Goal: Task Accomplishment & Management: Use online tool/utility

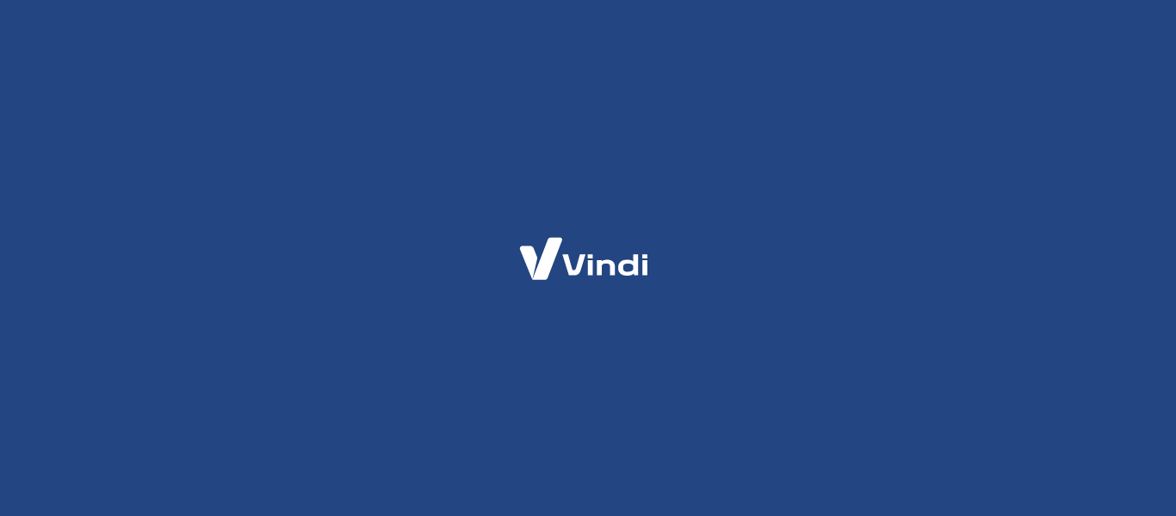
click at [456, 84] on div at bounding box center [588, 258] width 1176 height 516
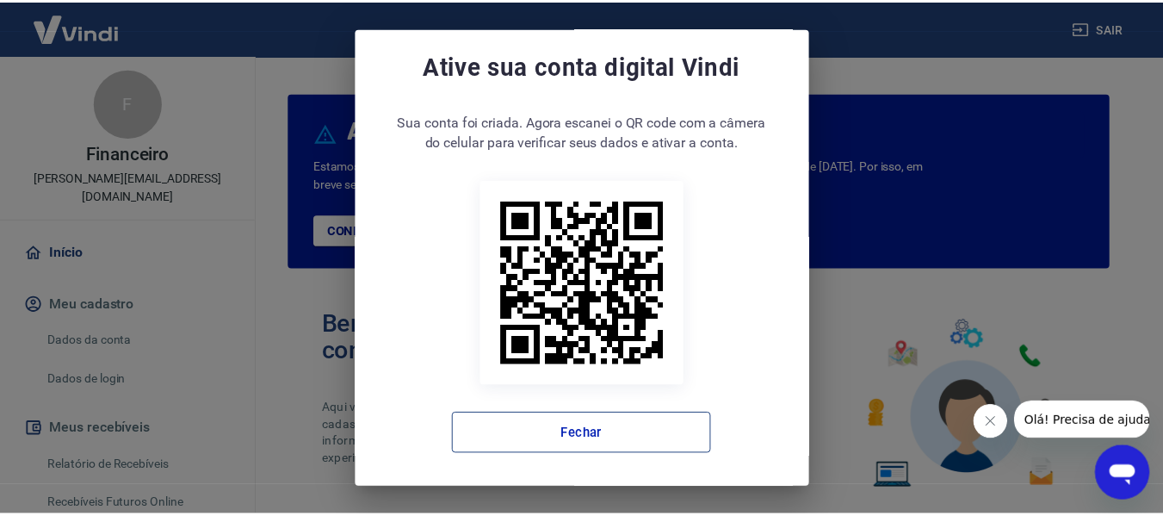
scroll to position [14, 0]
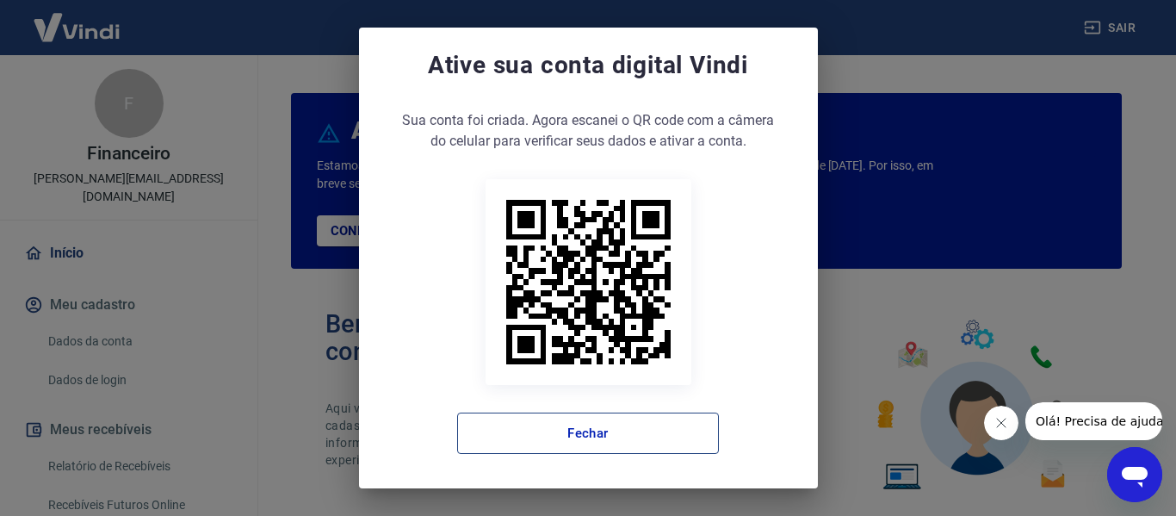
click at [624, 437] on button "Fechar" at bounding box center [588, 432] width 262 height 41
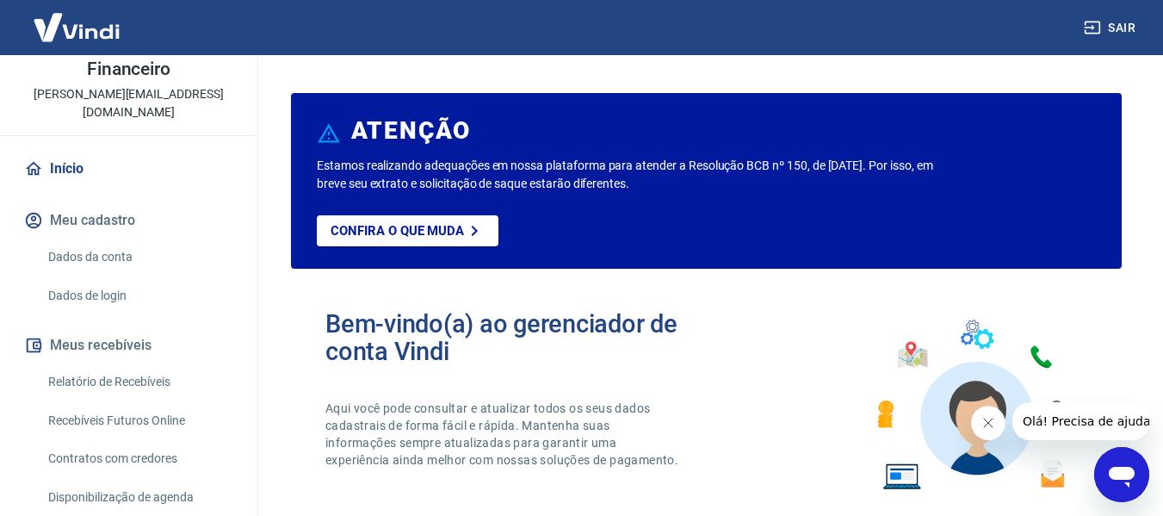
scroll to position [172, 0]
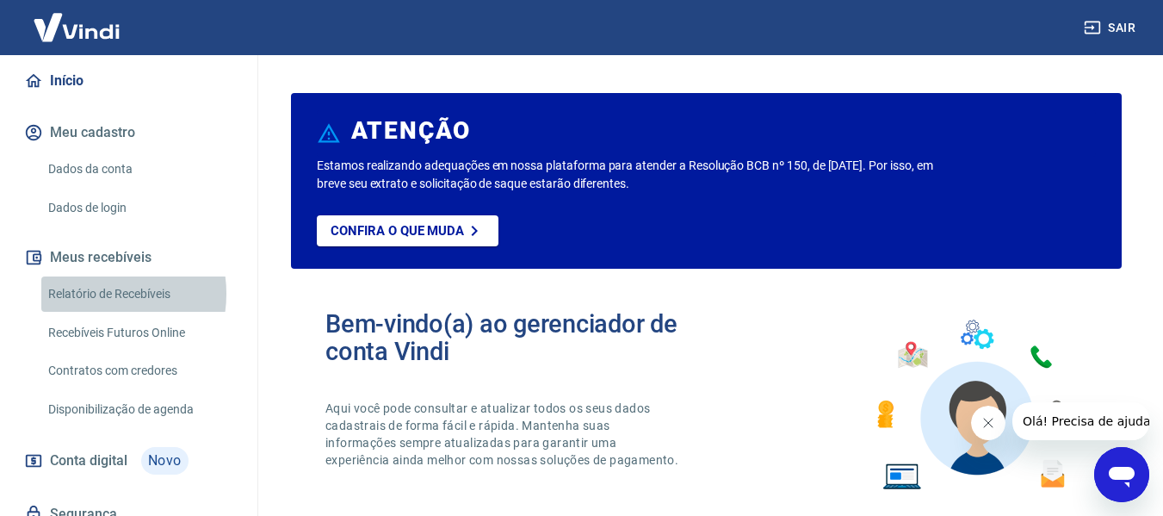
click at [96, 276] on link "Relatório de Recebíveis" at bounding box center [138, 293] width 195 height 35
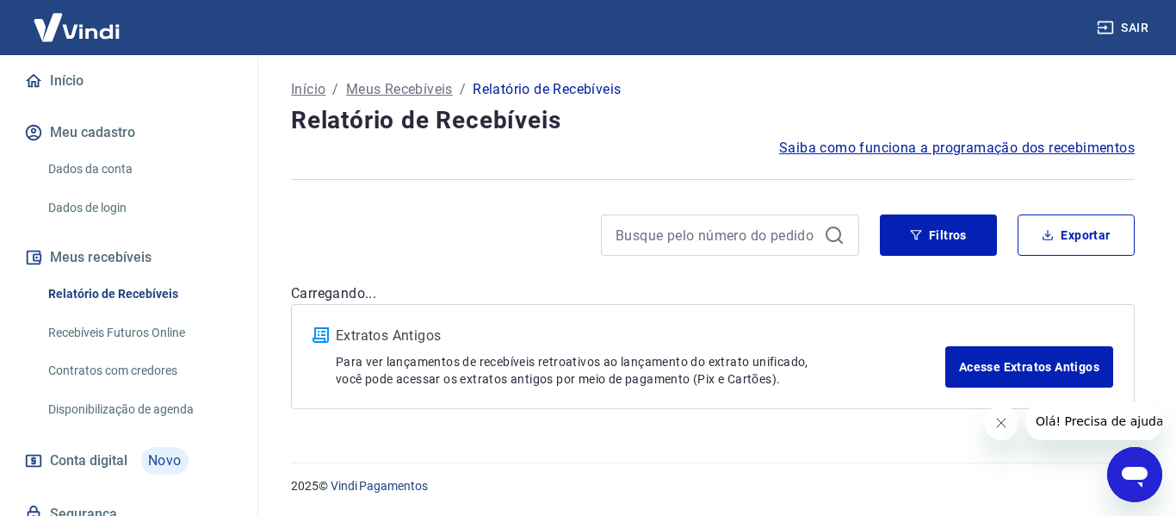
click at [600, 449] on div "2025 © Vindi Pagamentos" at bounding box center [712, 479] width 885 height 74
click at [956, 240] on button "Filtros" at bounding box center [938, 234] width 117 height 41
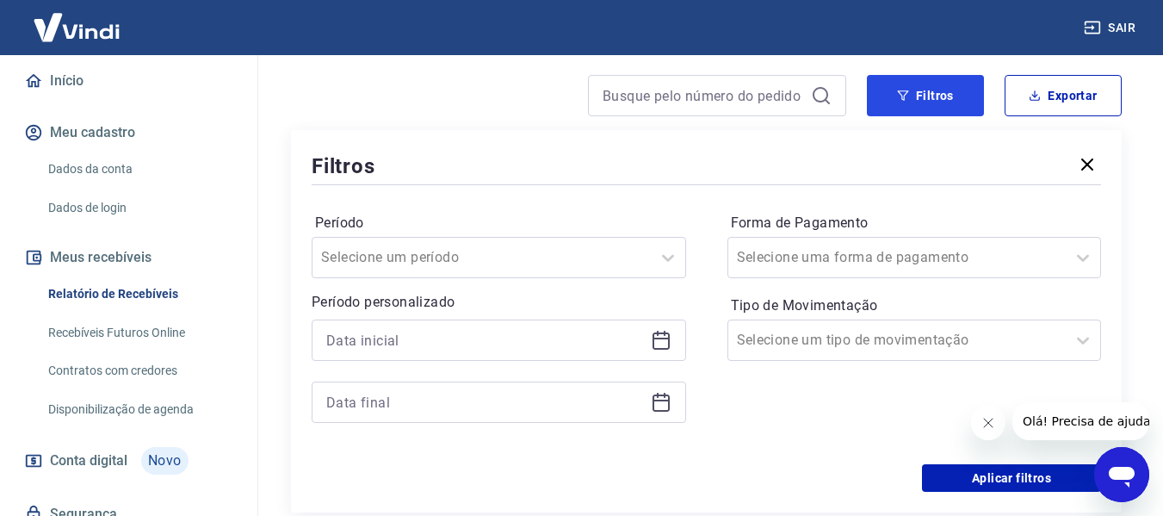
scroll to position [172, 0]
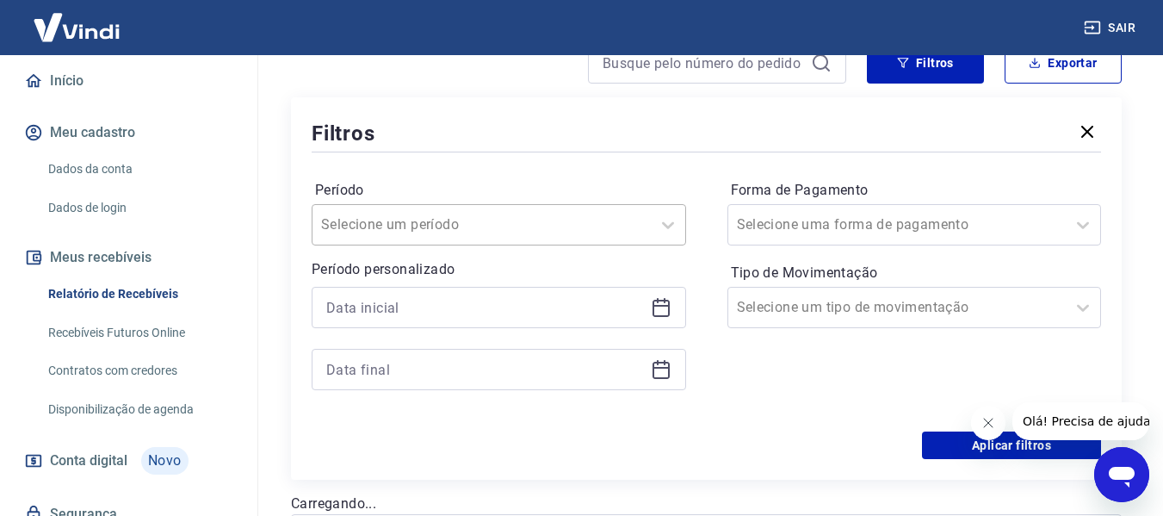
click at [436, 213] on div at bounding box center [481, 225] width 321 height 24
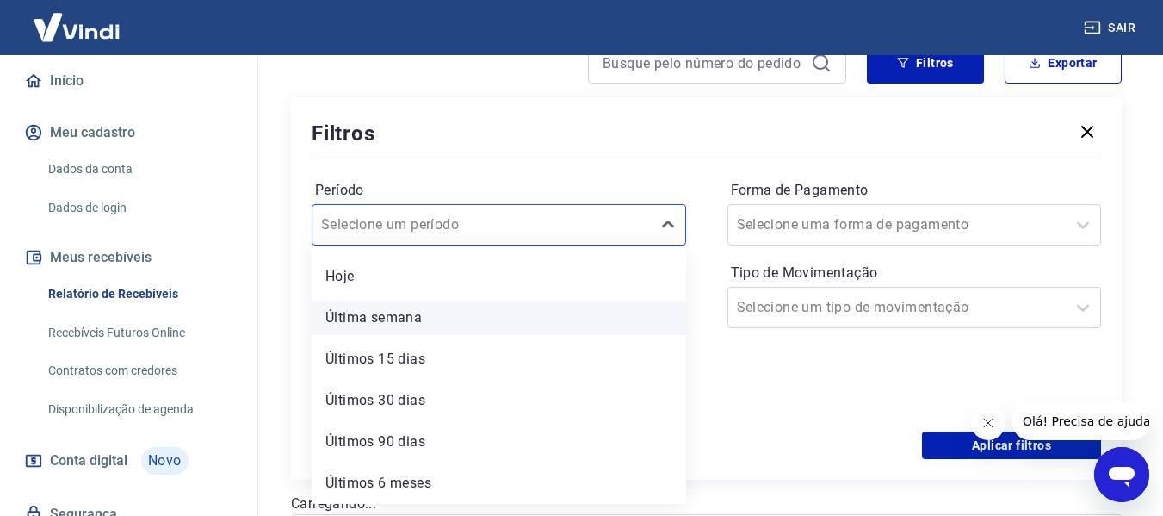
scroll to position [0, 0]
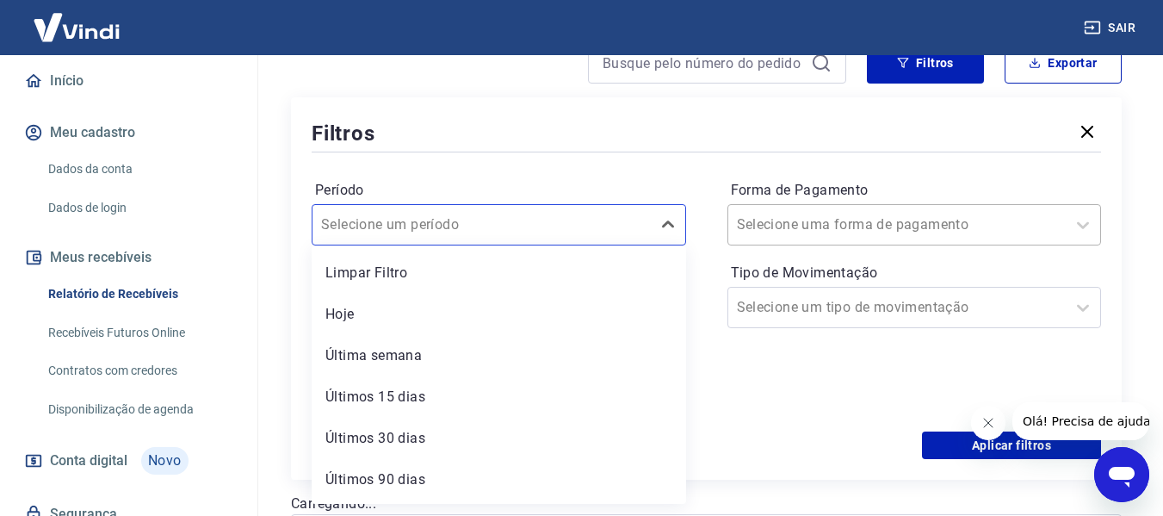
click at [785, 242] on div "Selecione uma forma de pagamento" at bounding box center [914, 224] width 374 height 41
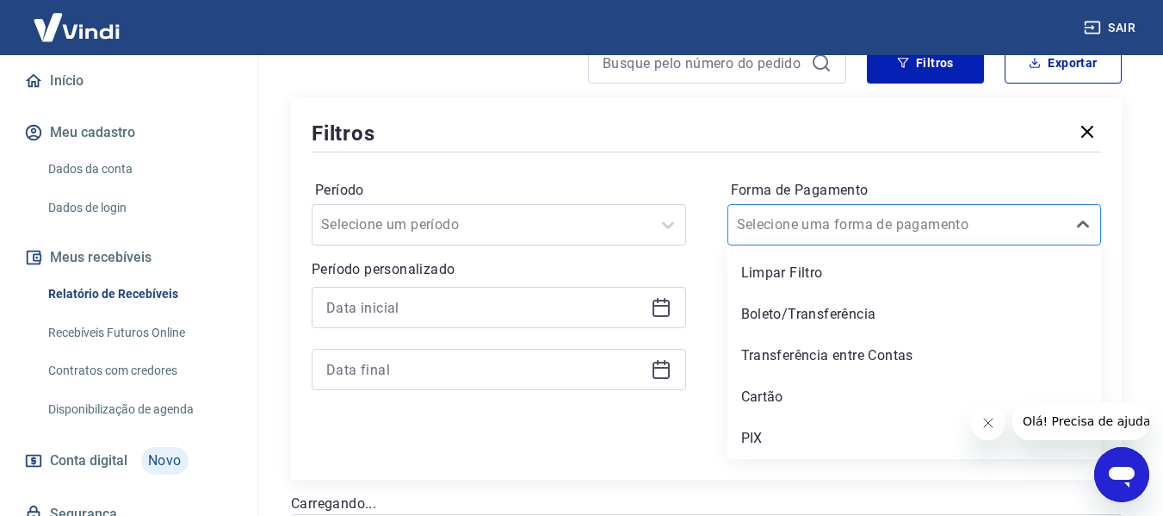
click at [819, 209] on div "Selecione uma forma de pagamento" at bounding box center [897, 224] width 338 height 31
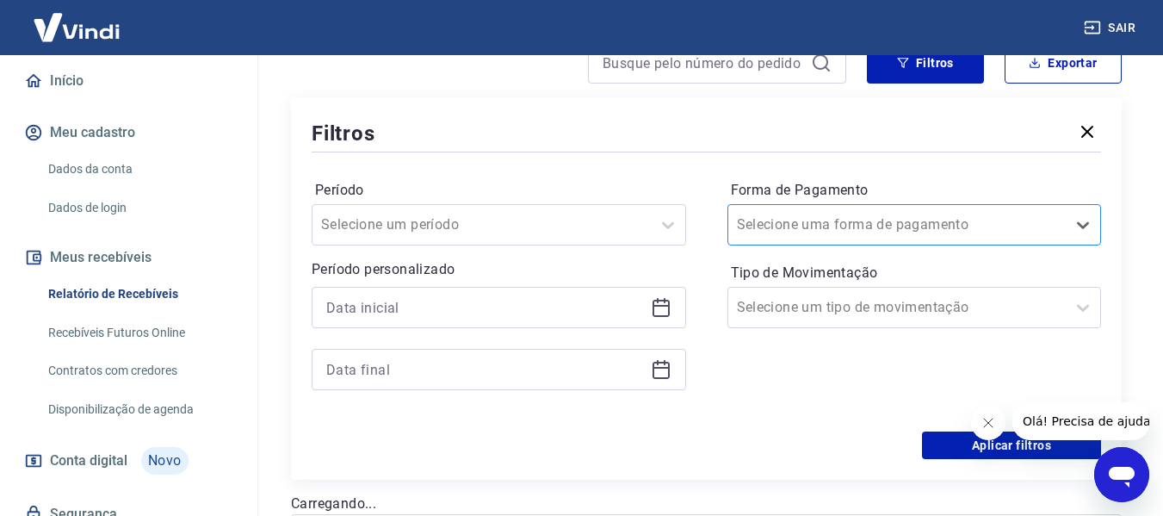
click at [819, 213] on div at bounding box center [897, 225] width 321 height 24
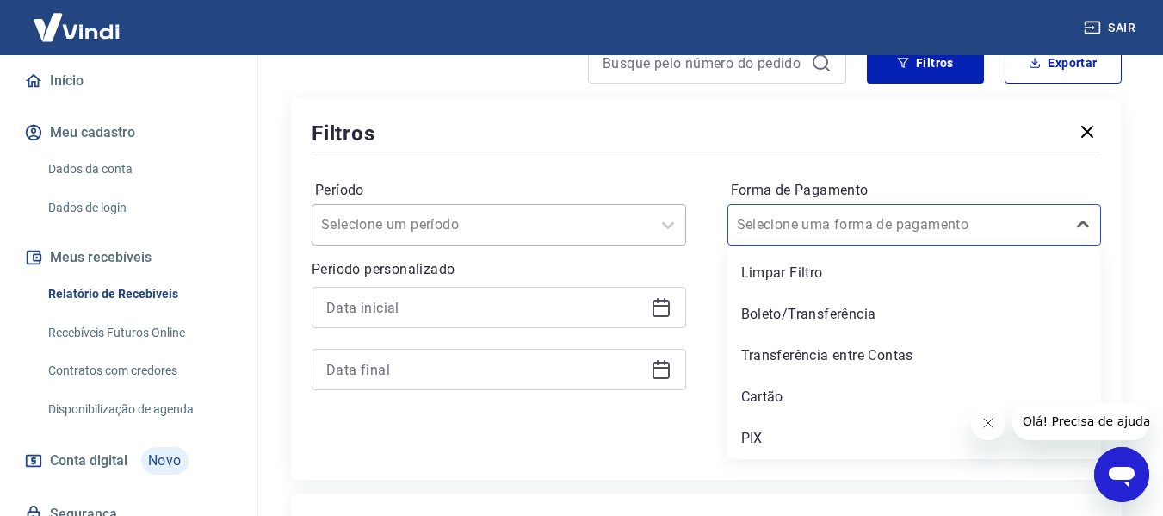
click at [620, 188] on label "Período" at bounding box center [499, 190] width 368 height 21
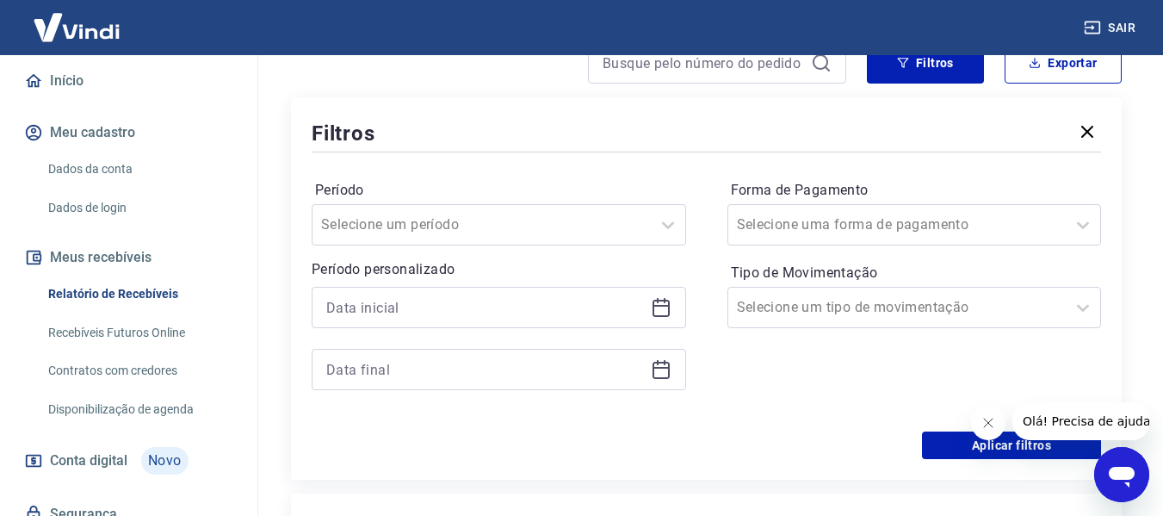
click at [664, 312] on icon at bounding box center [661, 307] width 21 height 21
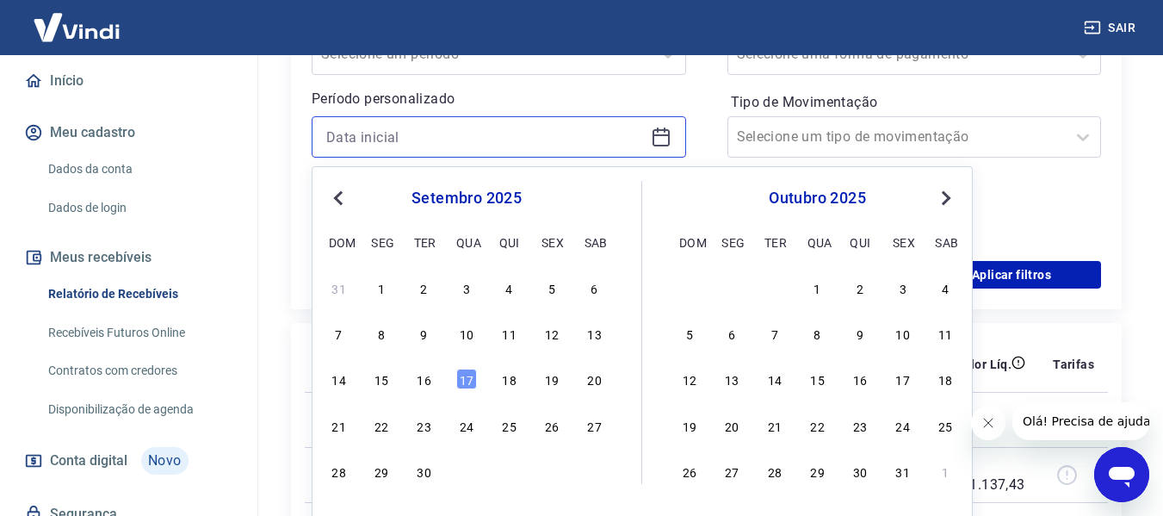
scroll to position [344, 0]
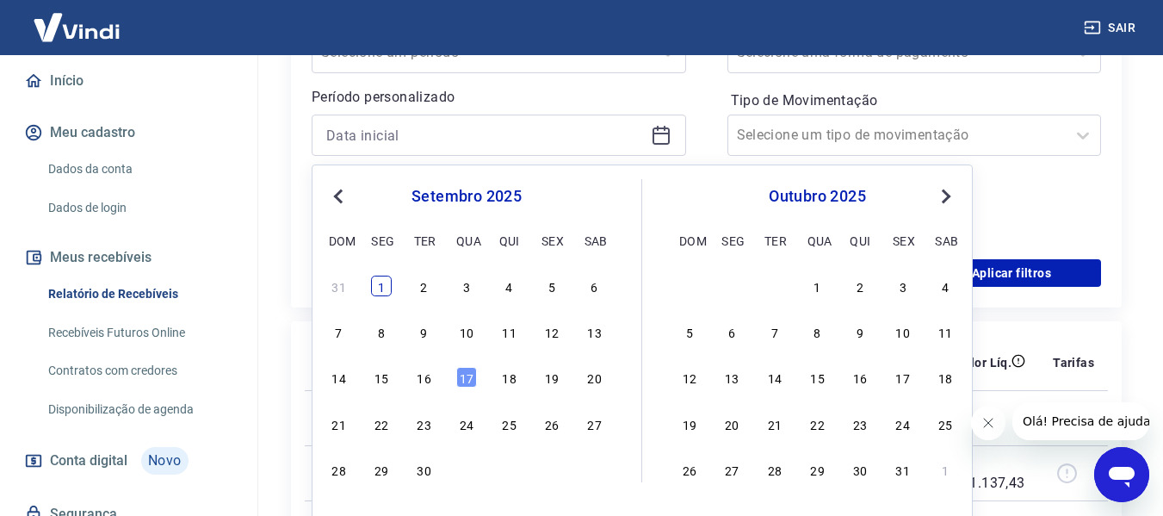
click at [385, 293] on div "1" at bounding box center [381, 285] width 21 height 21
type input "[DATE]"
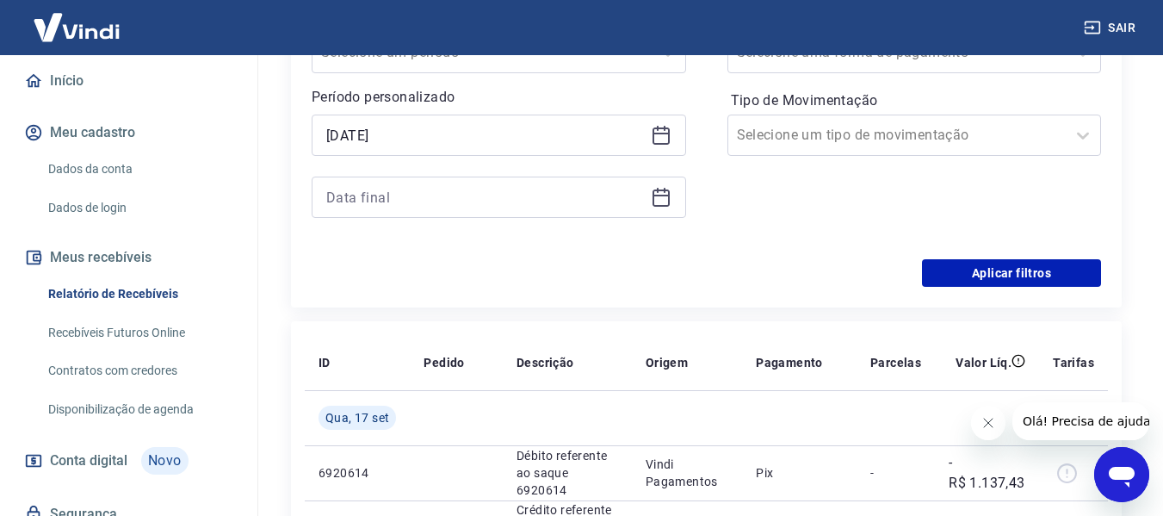
click at [385, 290] on div "Filtros Período Selecione um período Período personalizado Selected date: [DATE…" at bounding box center [706, 116] width 831 height 382
click at [673, 198] on div at bounding box center [499, 196] width 374 height 41
click at [660, 202] on icon at bounding box center [661, 197] width 21 height 21
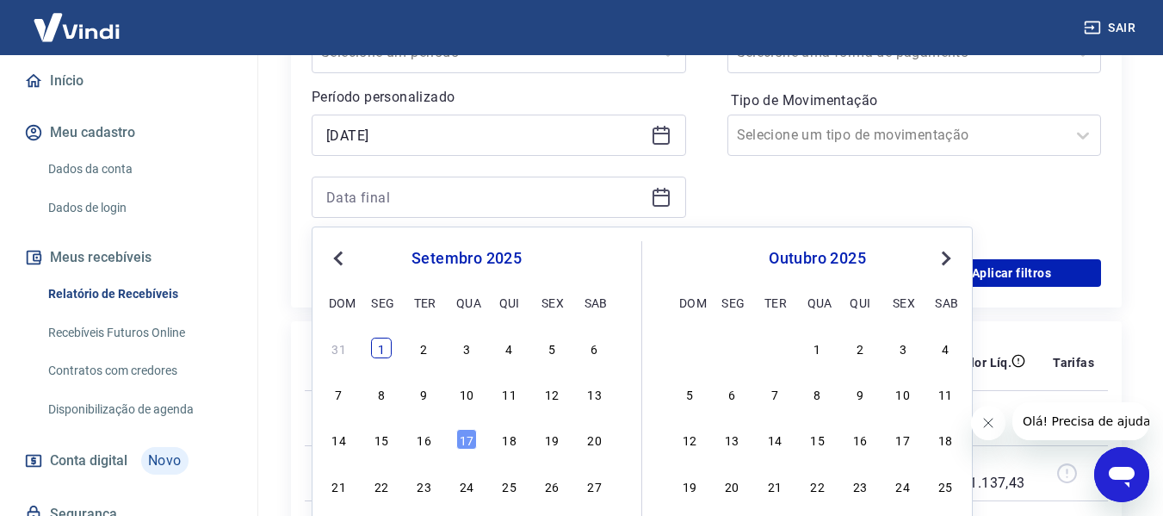
click at [384, 351] on div "1" at bounding box center [381, 347] width 21 height 21
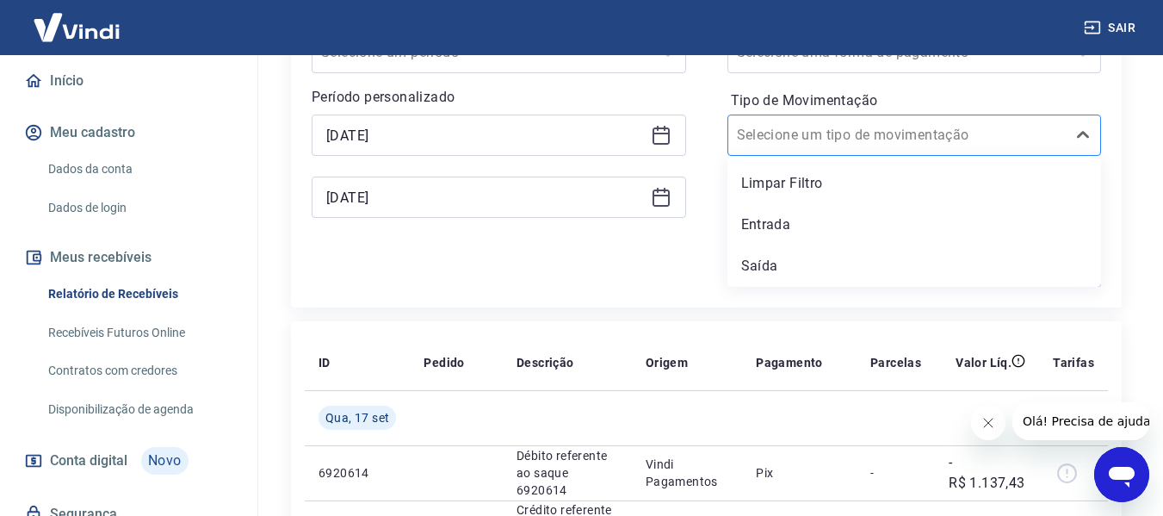
click at [806, 121] on div "Selecione um tipo de movimentação" at bounding box center [897, 135] width 338 height 31
type input "[DATE]"
click at [578, 265] on div "Aplicar filtros" at bounding box center [706, 273] width 789 height 28
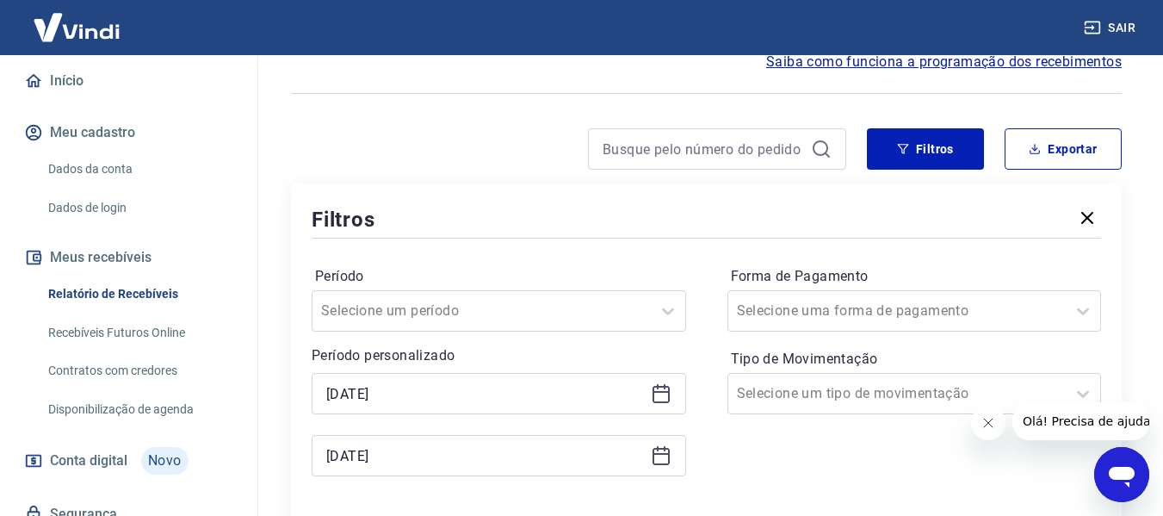
scroll to position [258, 0]
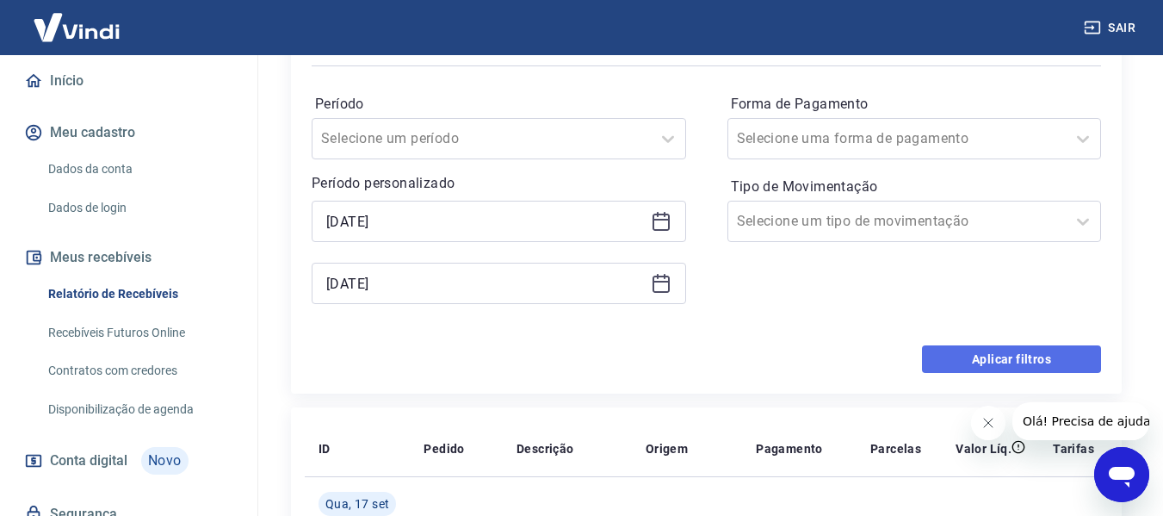
click at [985, 358] on button "Aplicar filtros" at bounding box center [1011, 359] width 179 height 28
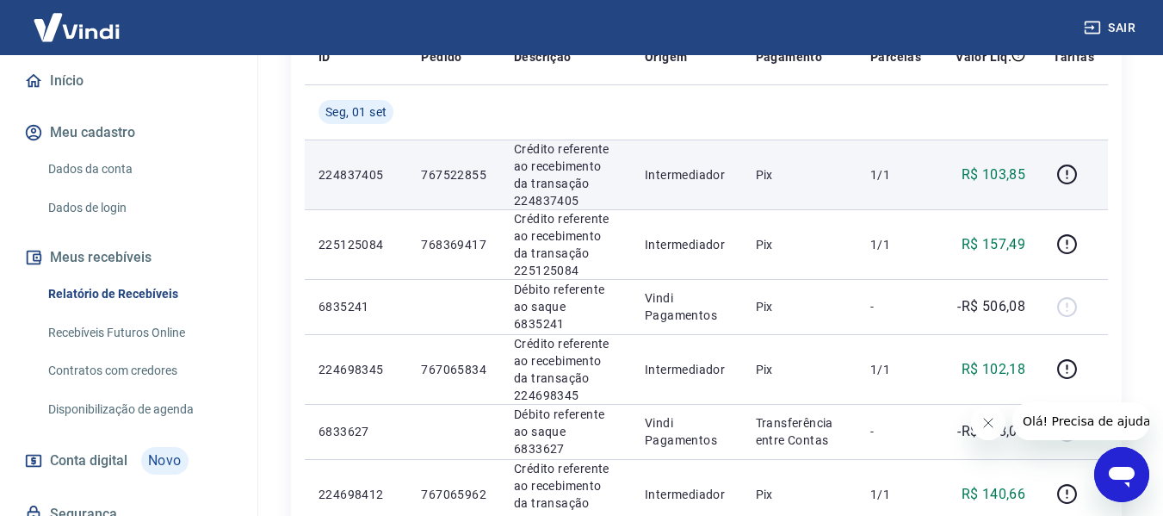
scroll to position [344, 0]
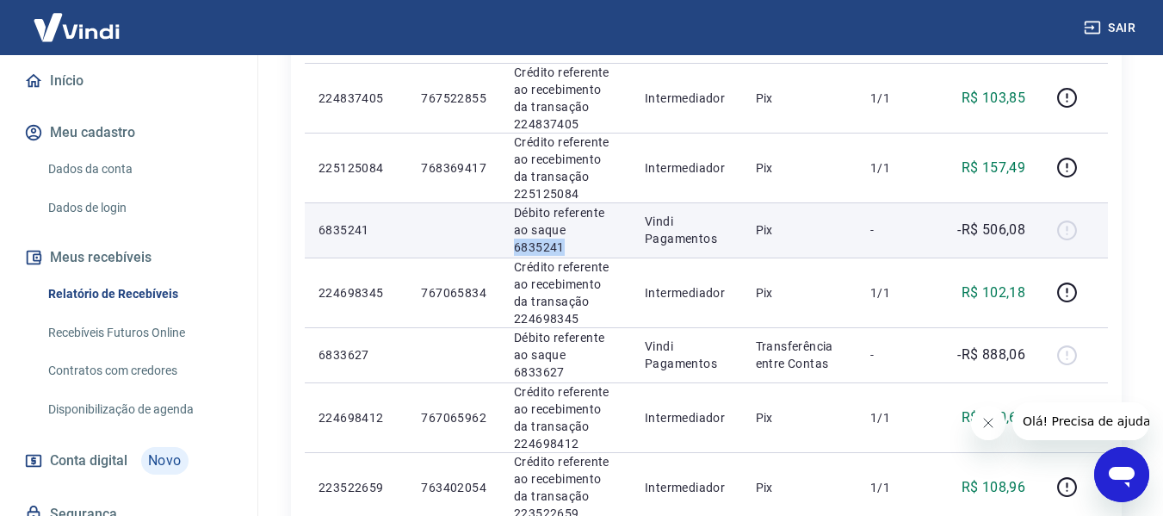
drag, startPoint x: 568, startPoint y: 237, endPoint x: 621, endPoint y: 237, distance: 53.4
click at [621, 237] on td "Débito referente ao saque 6835241" at bounding box center [565, 229] width 131 height 55
click at [374, 238] on p "6835241" at bounding box center [355, 229] width 75 height 17
drag, startPoint x: 374, startPoint y: 233, endPoint x: 313, endPoint y: 232, distance: 61.1
click at [313, 232] on td "6835241" at bounding box center [356, 229] width 102 height 55
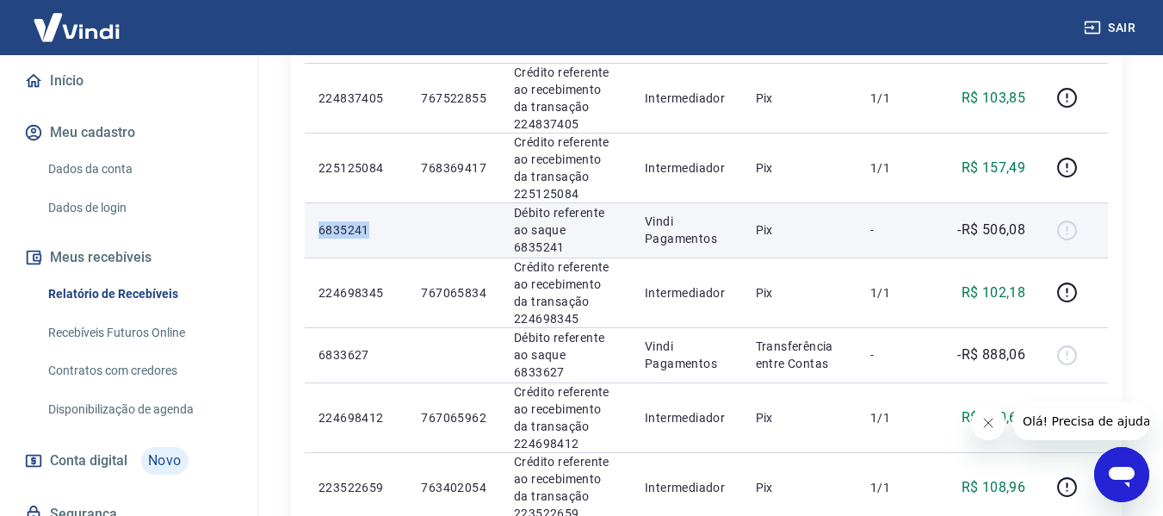
click at [355, 242] on td "6835241" at bounding box center [356, 229] width 102 height 55
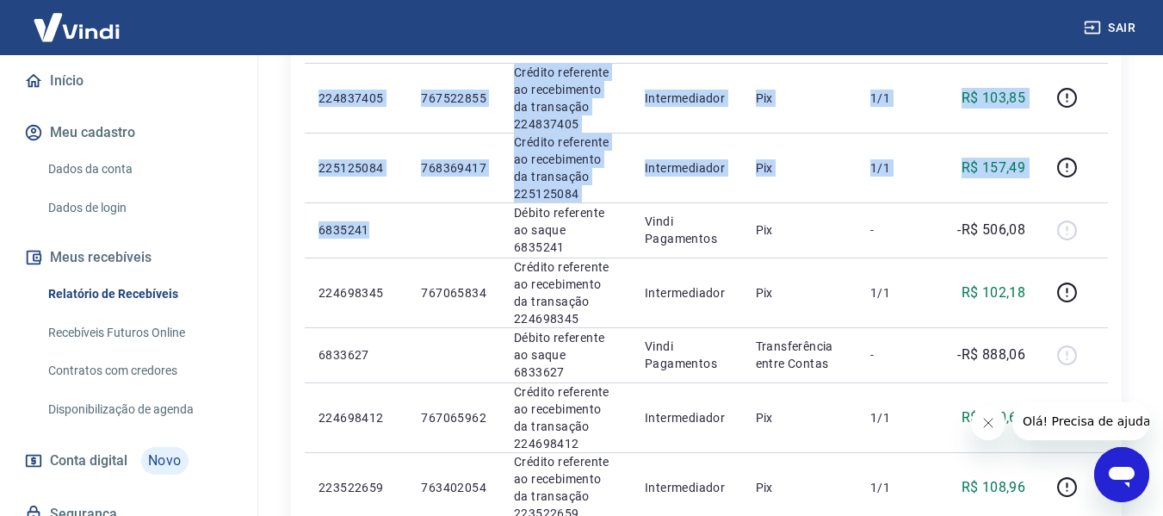
drag, startPoint x: 382, startPoint y: 233, endPoint x: 298, endPoint y: 232, distance: 84.4
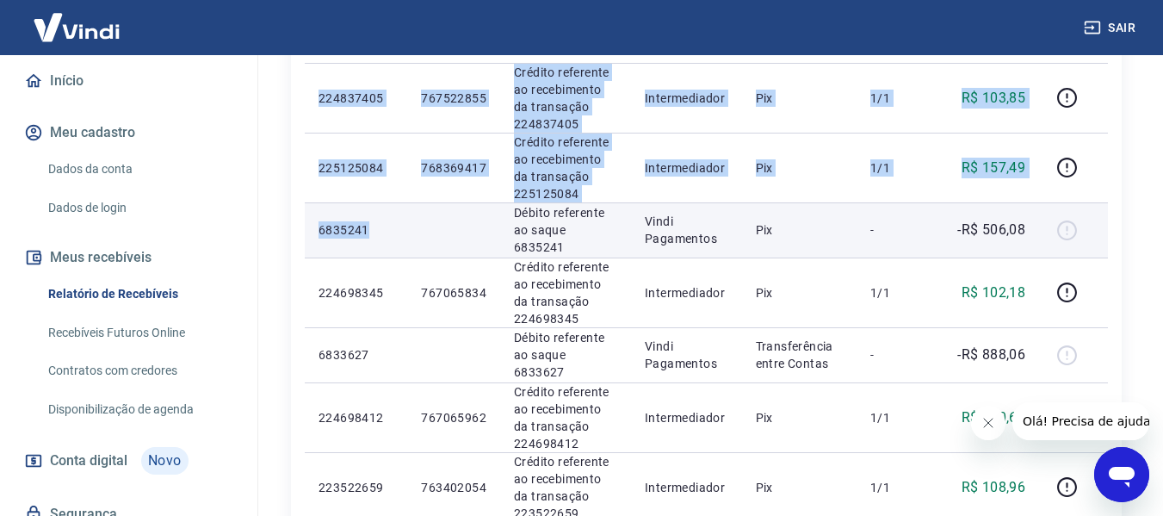
click at [354, 232] on p "6835241" at bounding box center [355, 229] width 75 height 17
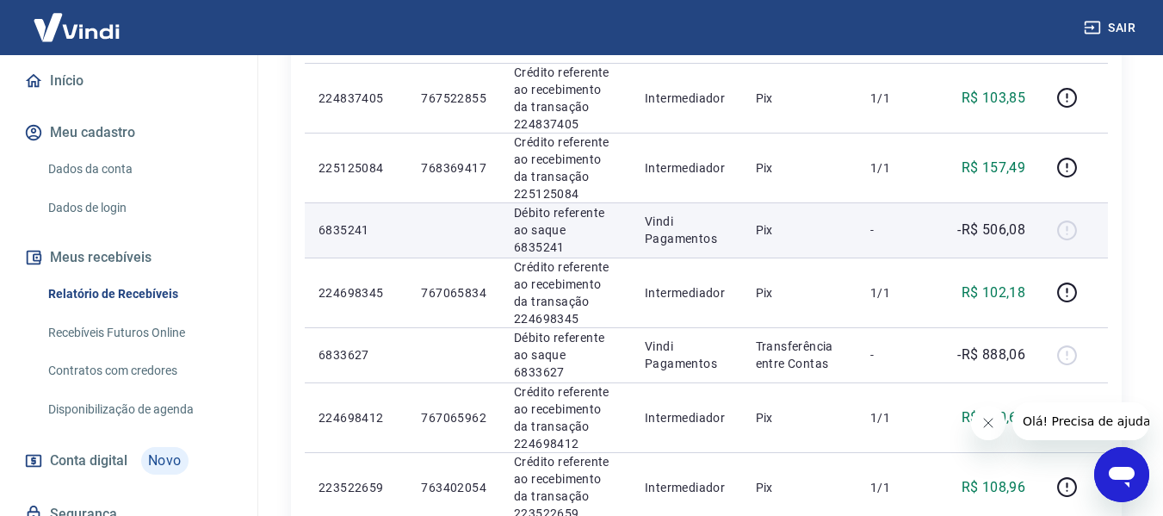
click at [363, 234] on p "6835241" at bounding box center [355, 229] width 75 height 17
drag, startPoint x: 382, startPoint y: 230, endPoint x: 316, endPoint y: 232, distance: 66.3
click at [316, 232] on td "6835241" at bounding box center [356, 229] width 102 height 55
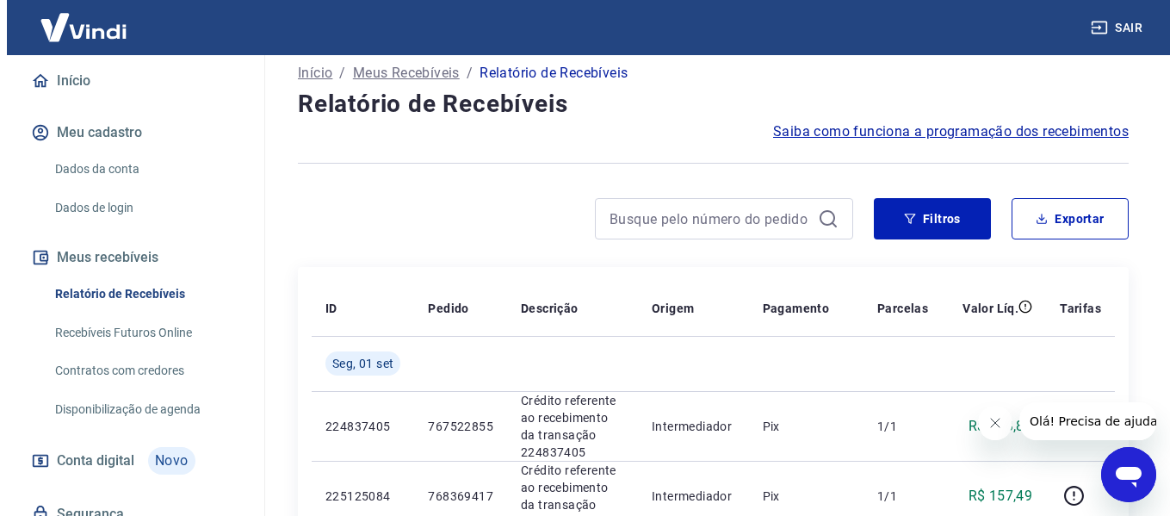
scroll to position [0, 0]
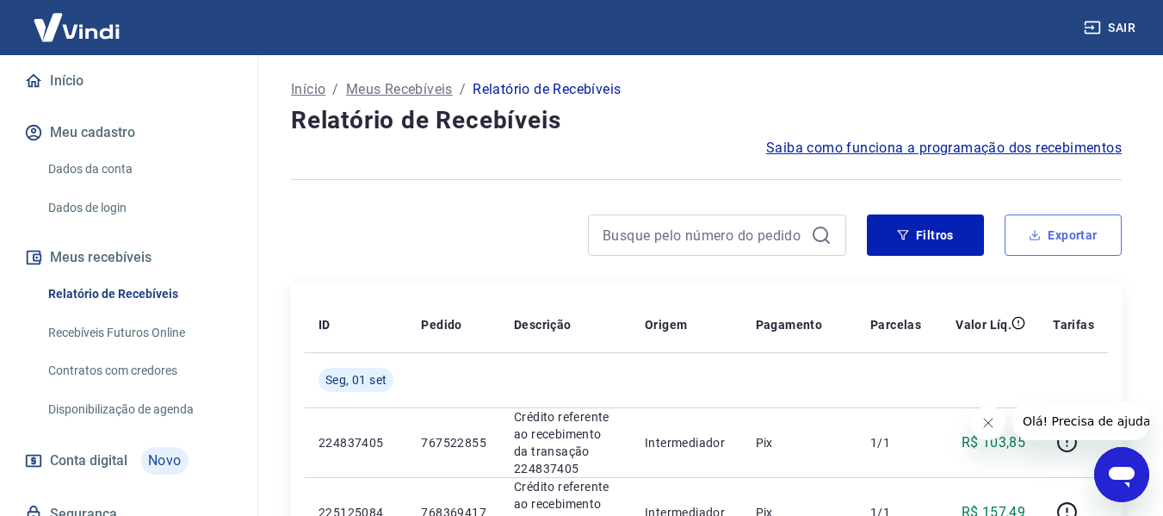
click at [1066, 245] on button "Exportar" at bounding box center [1062, 234] width 117 height 41
type input "[DATE]"
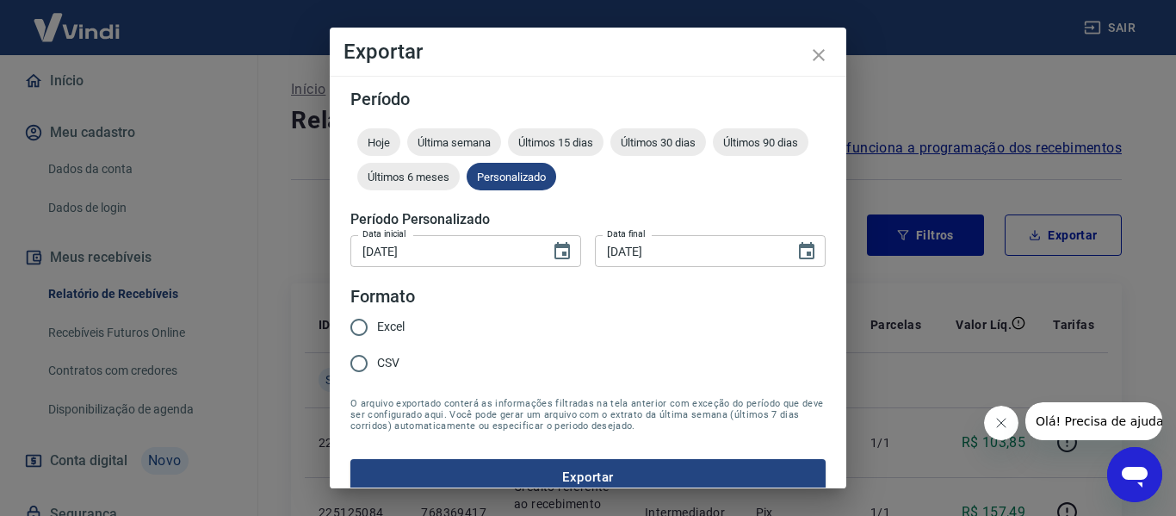
click at [361, 327] on input "Excel" at bounding box center [359, 327] width 36 height 36
radio input "true"
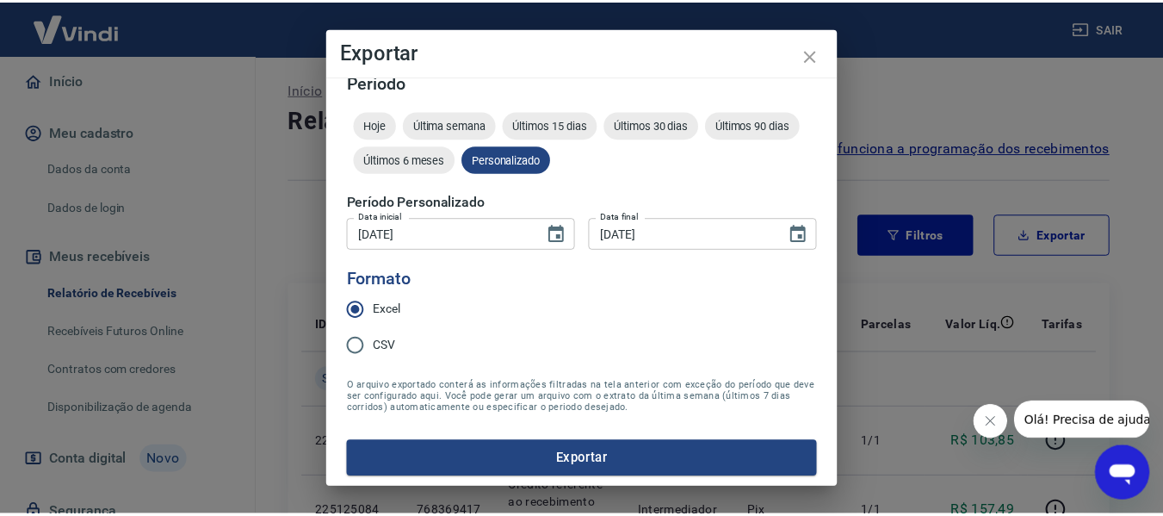
scroll to position [22, 0]
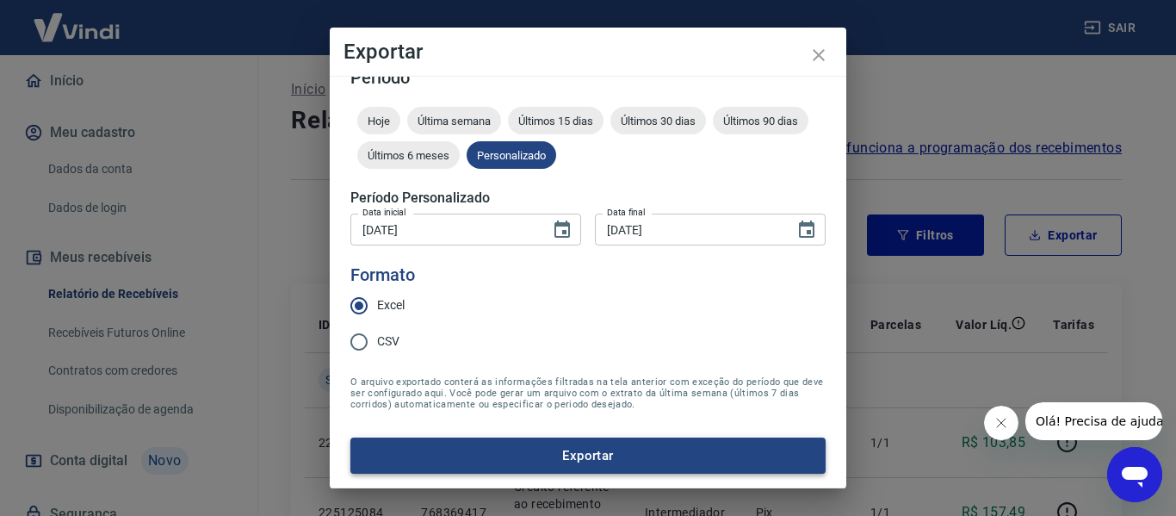
click at [596, 458] on button "Exportar" at bounding box center [587, 455] width 475 height 36
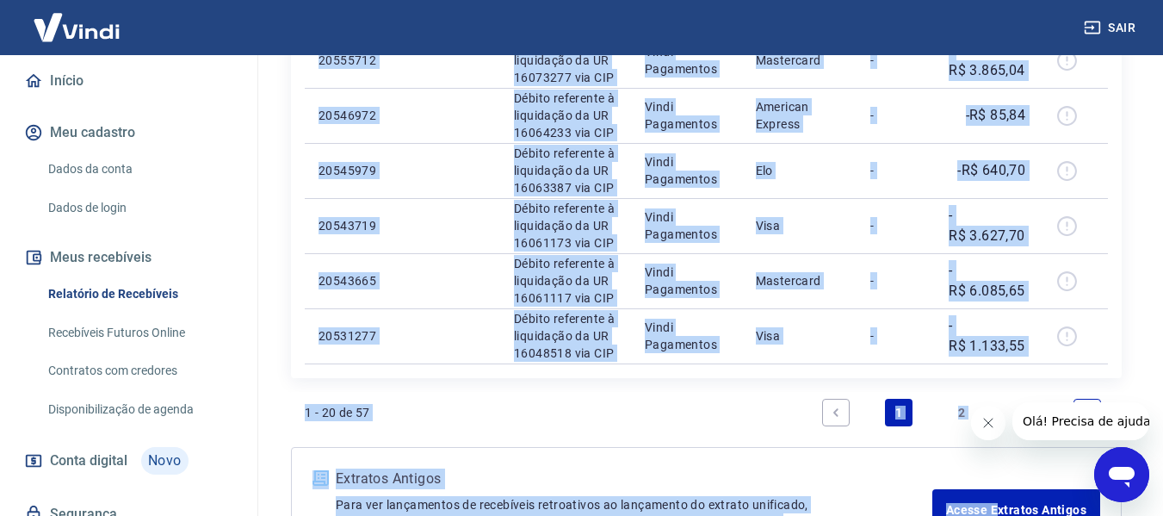
scroll to position [1393, 0]
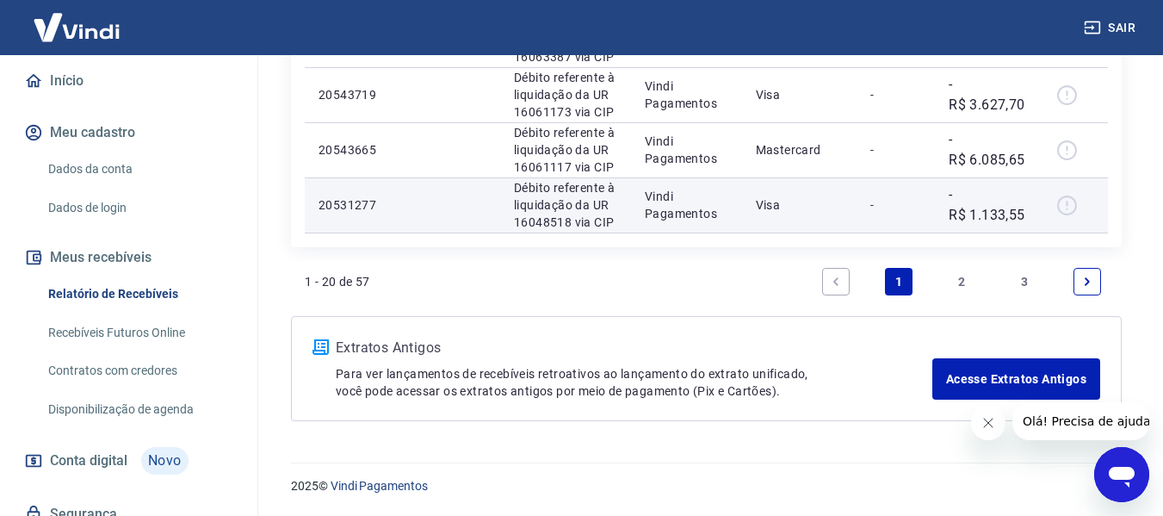
drag, startPoint x: 318, startPoint y: 165, endPoint x: 1042, endPoint y: 223, distance: 727.0
copy table "ID Pedido Descrição Origem Pagamento Parcelas Valor Líq. Tarifas [DATE]"
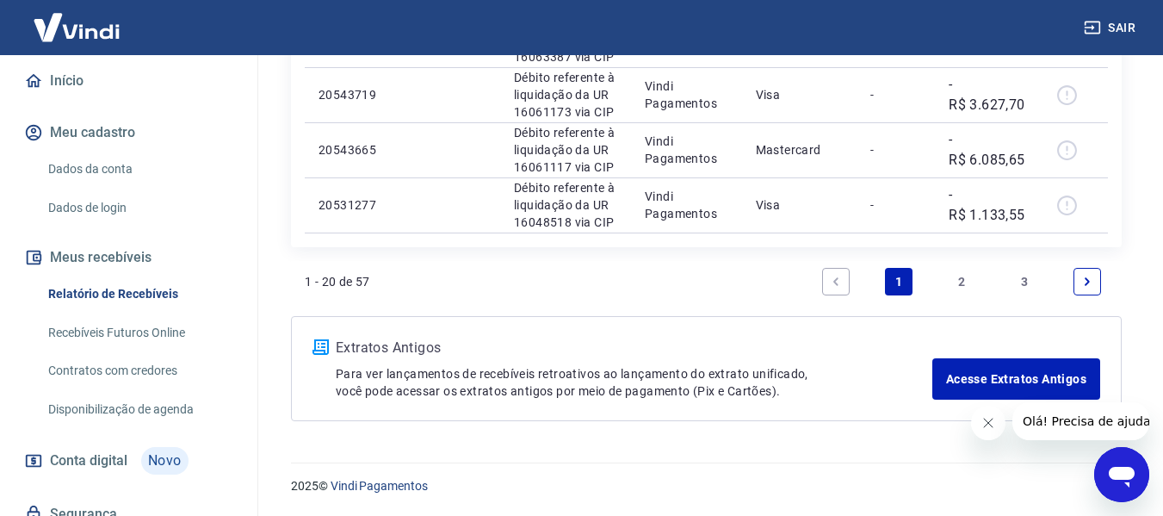
click at [951, 280] on link "2" at bounding box center [962, 282] width 28 height 28
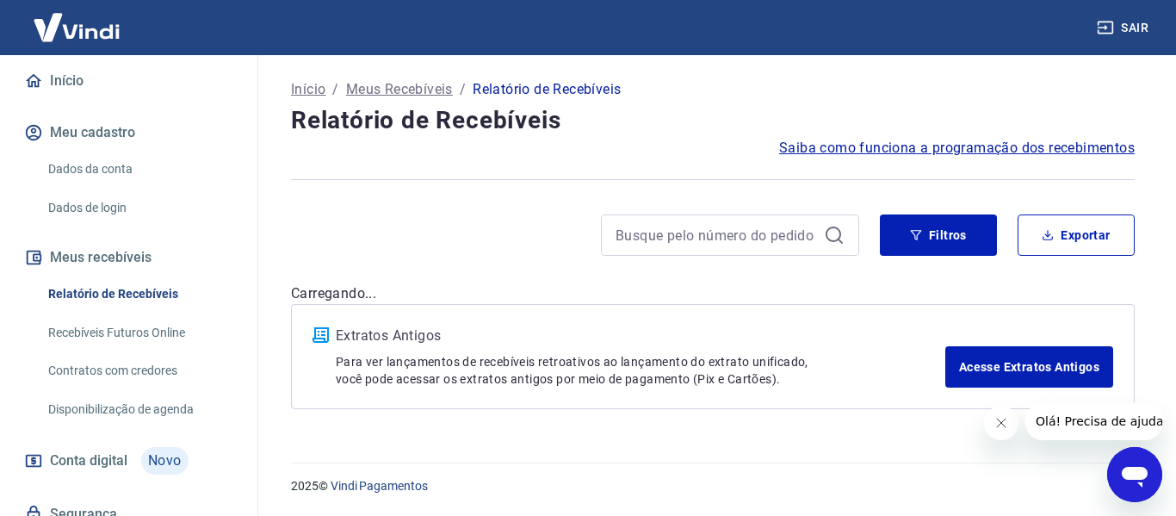
click at [958, 280] on div "Início / Meus Recebíveis / Relatório de Recebíveis Relatório de Recebíveis Saib…" at bounding box center [712, 248] width 885 height 386
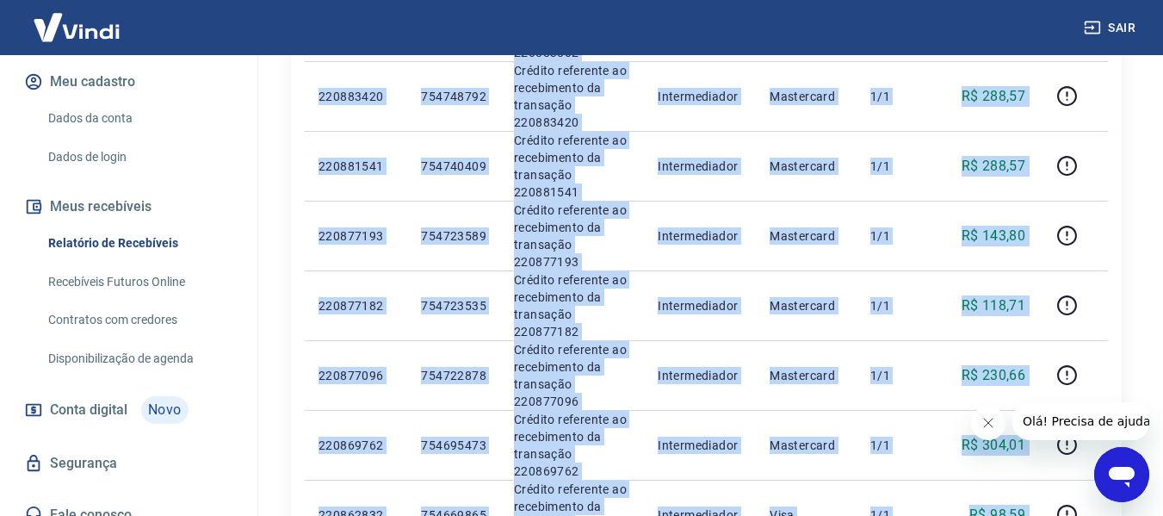
scroll to position [1554, 0]
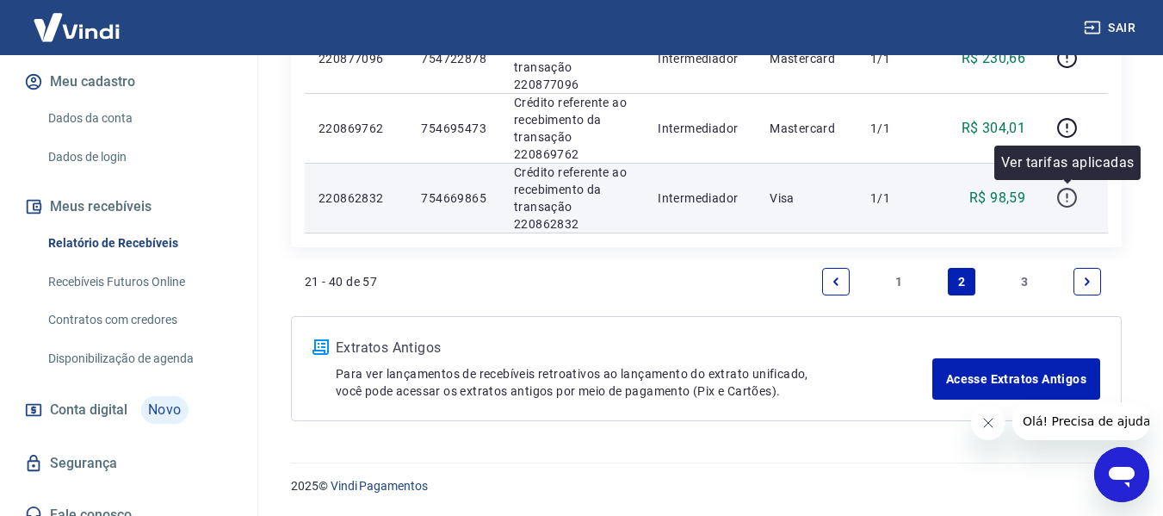
drag, startPoint x: 312, startPoint y: 263, endPoint x: 1064, endPoint y: 207, distance: 754.4
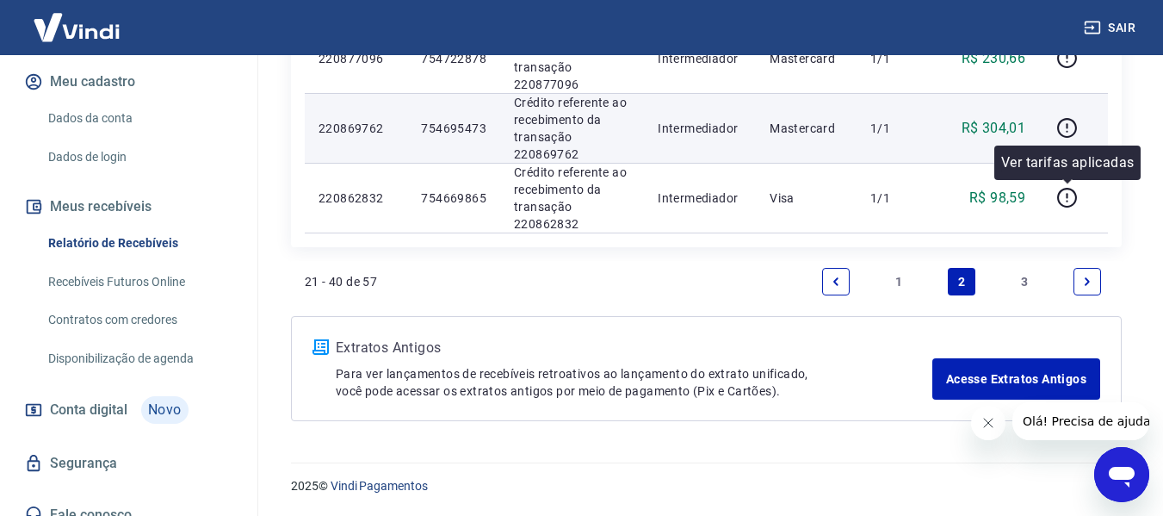
copy table "ID Pedido Descrição Origem Pagamento Parcelas Valor Líq. Tarifas [DATE]"
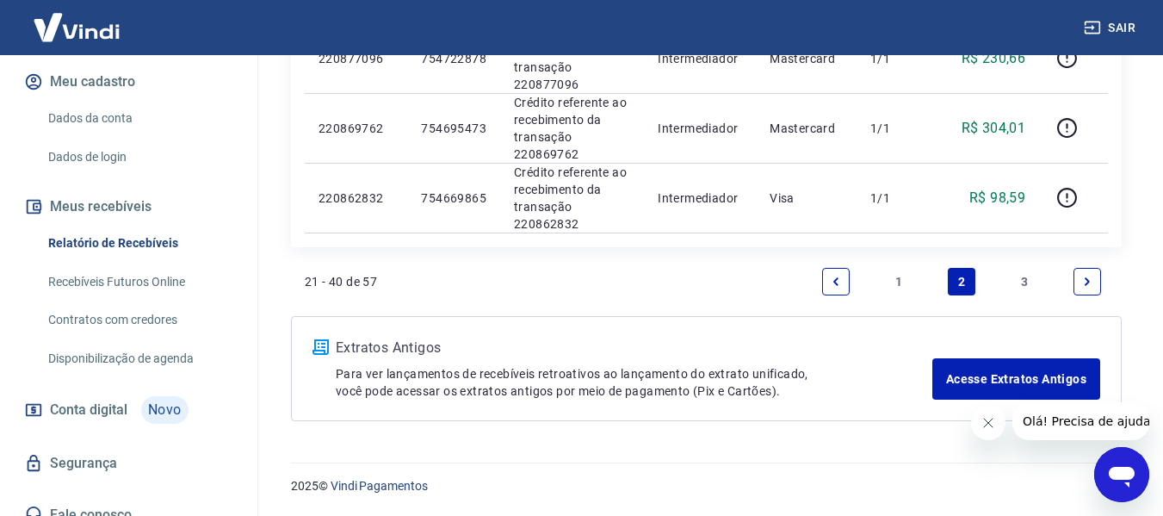
drag, startPoint x: 1020, startPoint y: 275, endPoint x: 664, endPoint y: 222, distance: 360.3
click at [1020, 275] on link "3" at bounding box center [1024, 282] width 28 height 28
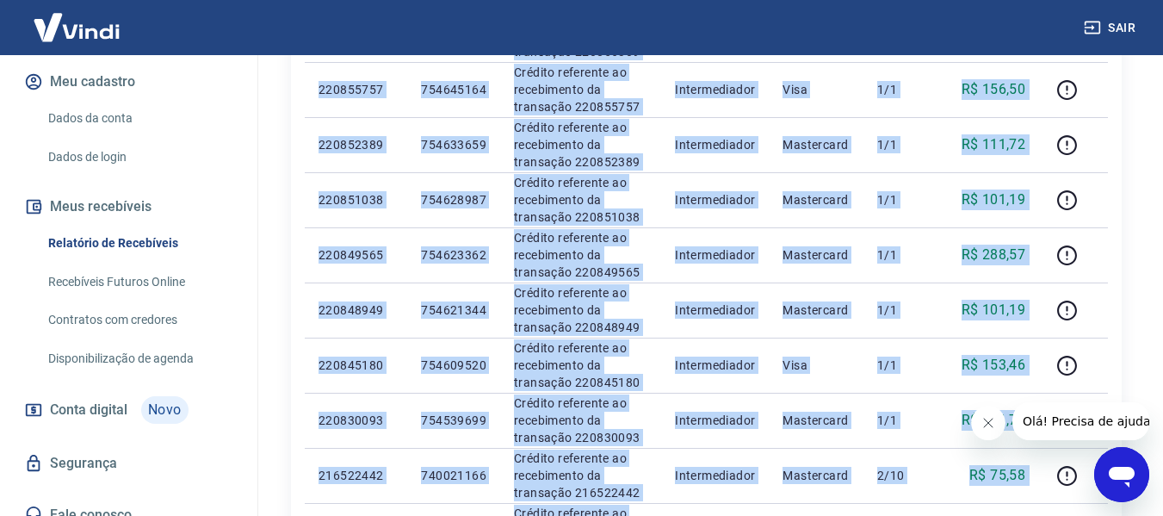
scroll to position [1111, 0]
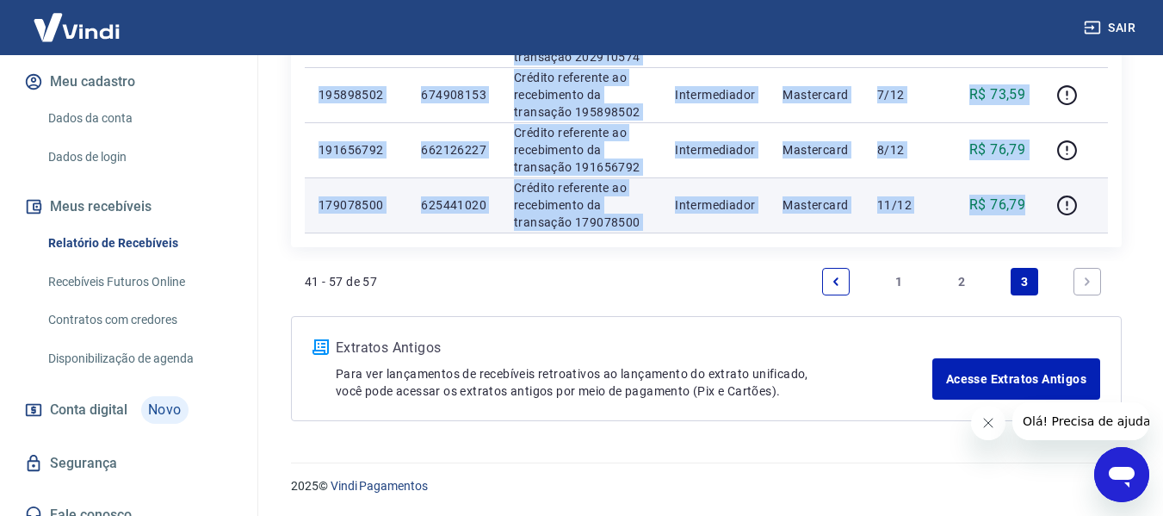
drag, startPoint x: 308, startPoint y: 171, endPoint x: 1026, endPoint y: 211, distance: 718.9
copy tbody "732915638 129869088 Loremip dolorsita co adipiscinge se doeiusmod 192590987 Tem…"
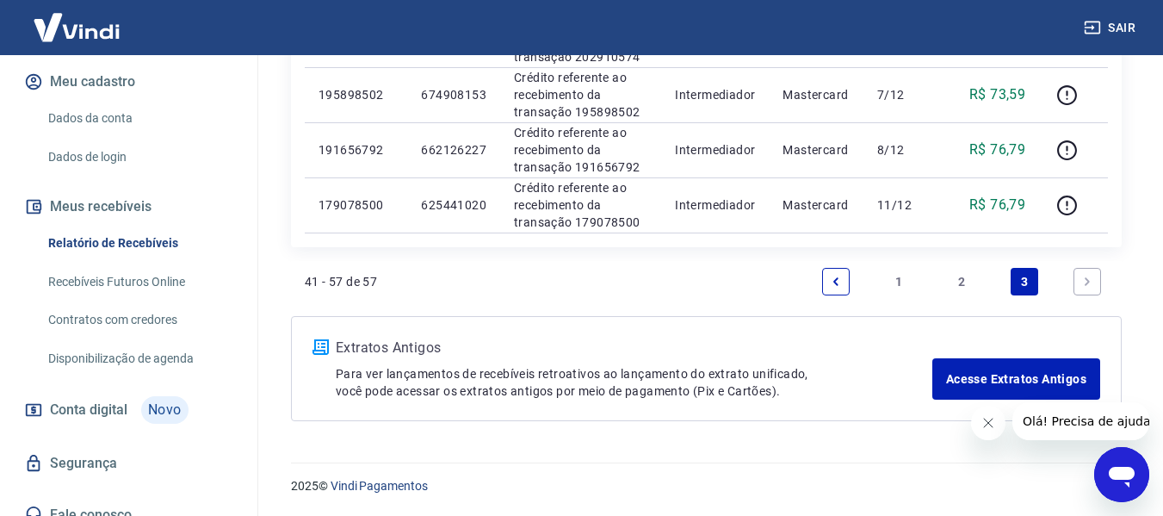
click at [1081, 281] on icon "Next page" at bounding box center [1087, 281] width 12 height 12
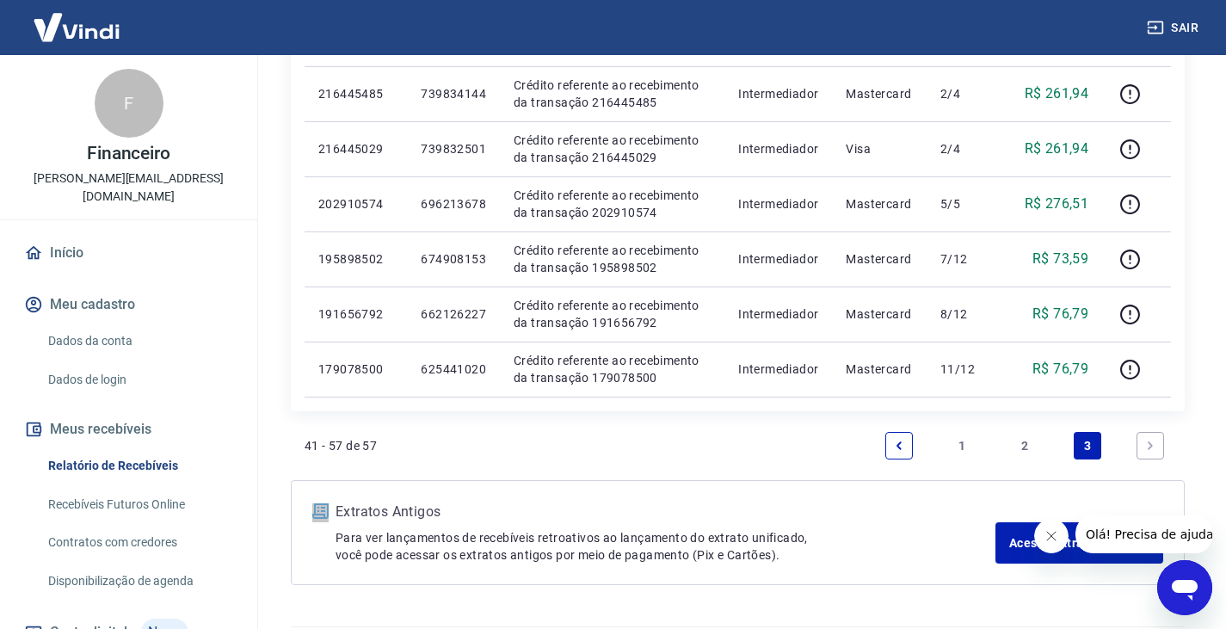
scroll to position [998, 0]
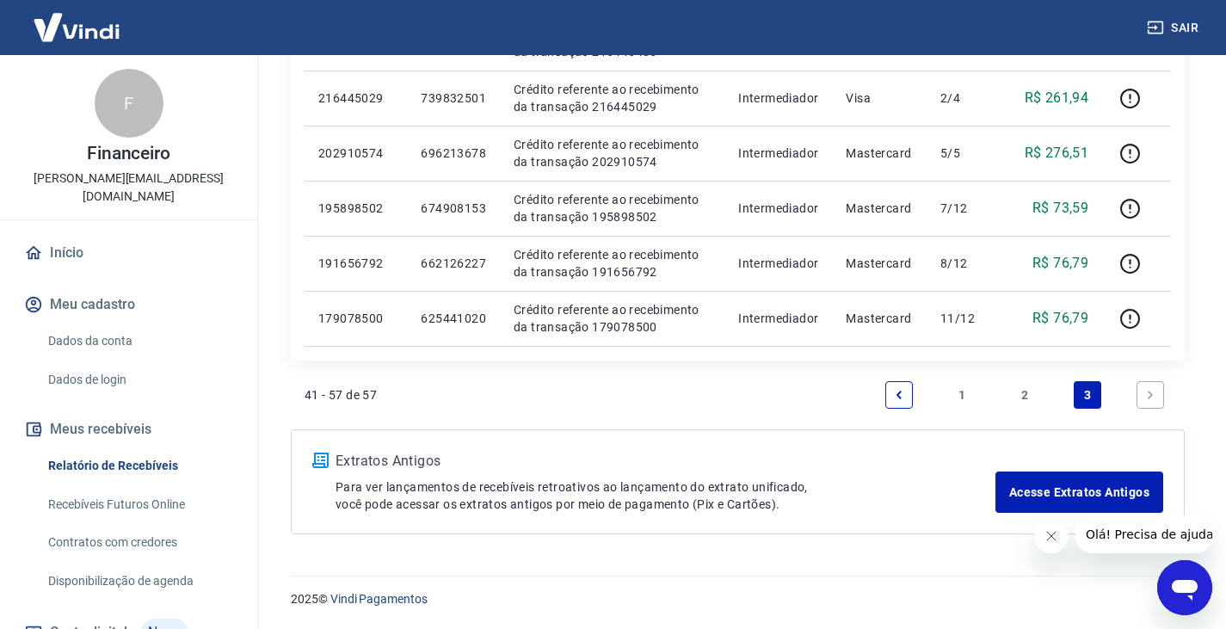
drag, startPoint x: 900, startPoint y: 403, endPoint x: 968, endPoint y: 401, distance: 68.0
click at [900, 403] on link "Previous page" at bounding box center [900, 395] width 28 height 28
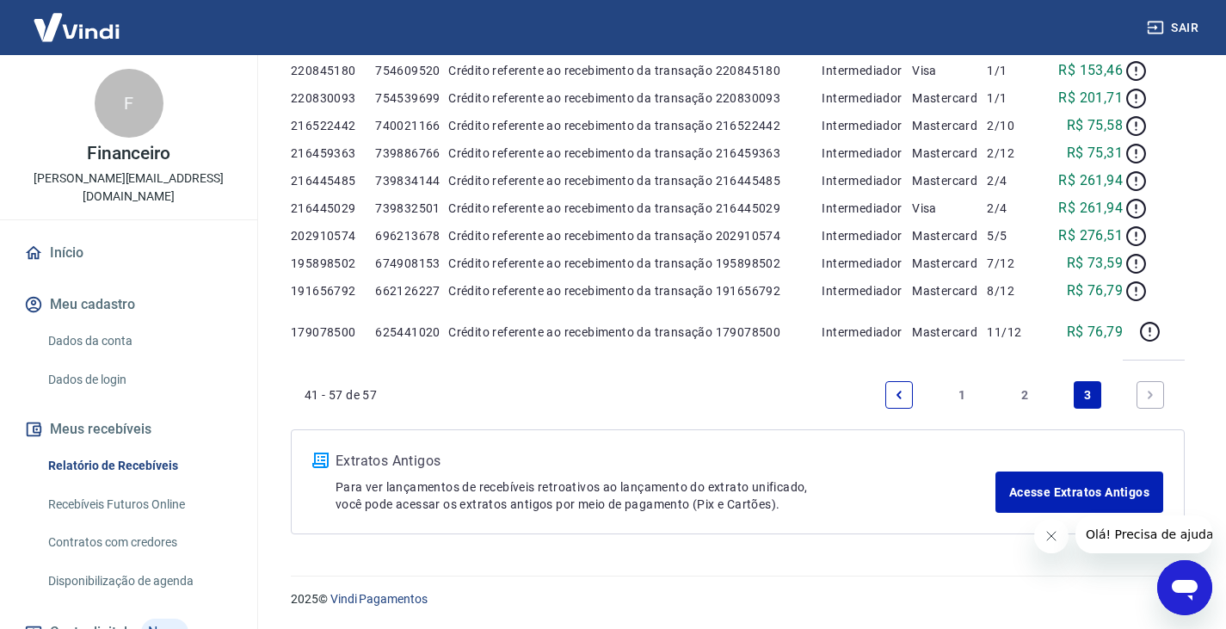
click at [900, 429] on div "Extratos Antigos Para ver lançamentos de recebíveis retroativos ao lançamento d…" at bounding box center [738, 481] width 894 height 105
click at [968, 429] on div "Extratos Antigos Para ver lançamentos de recebíveis retroativos ao lançamento d…" at bounding box center [738, 481] width 894 height 105
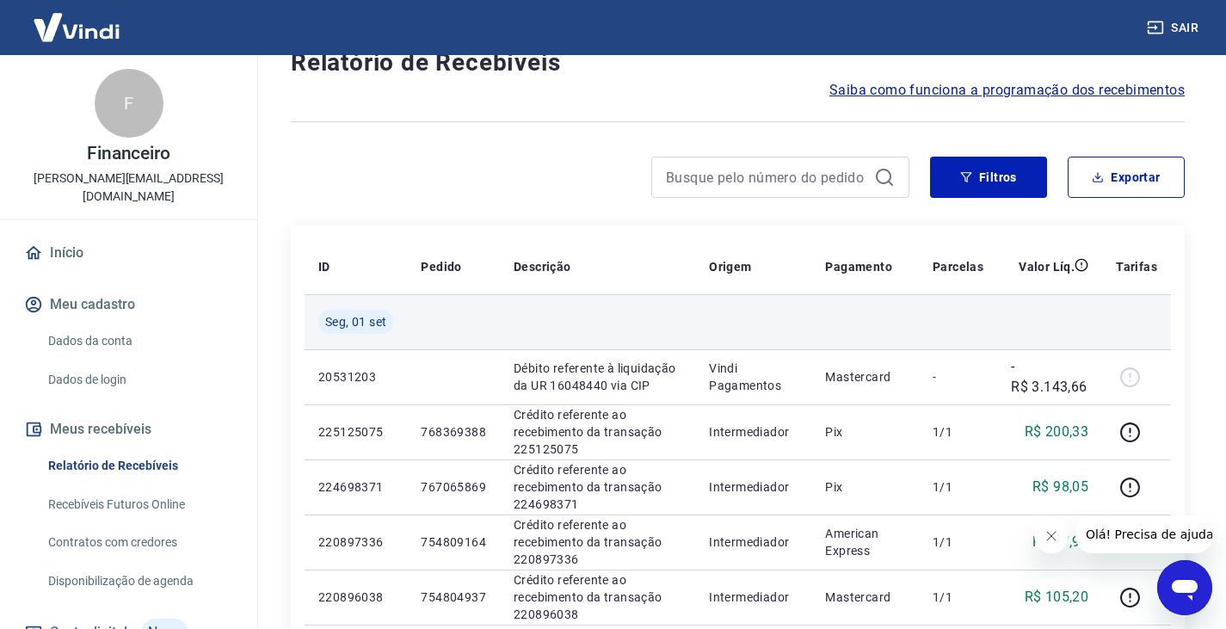
scroll to position [86, 0]
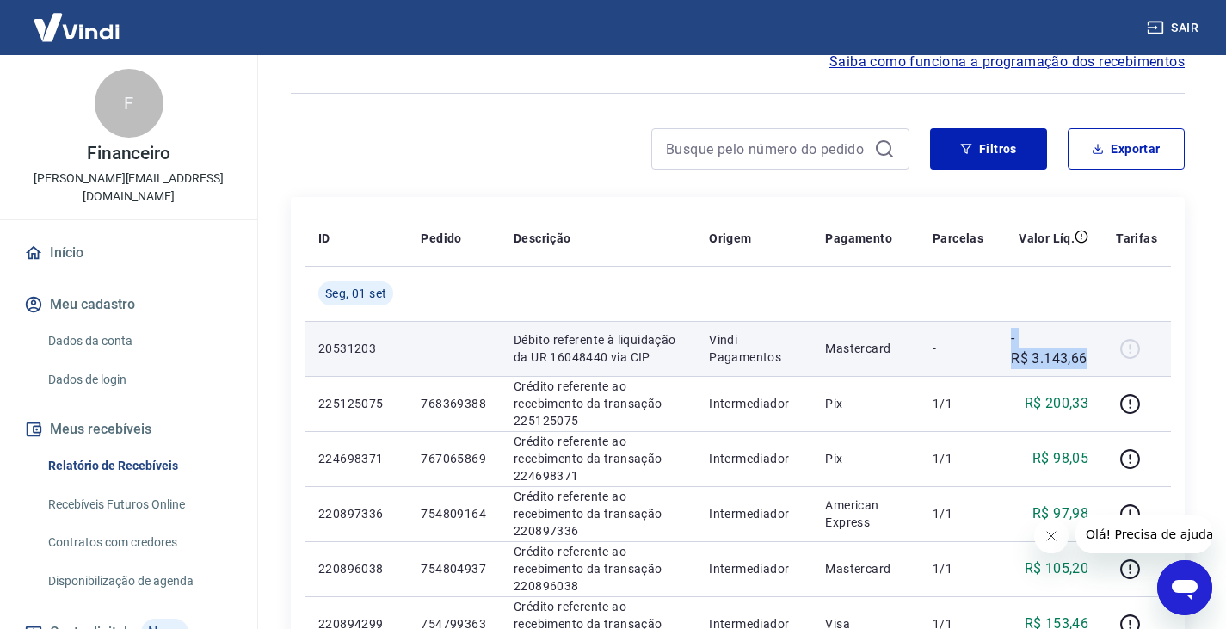
drag, startPoint x: 986, startPoint y: 351, endPoint x: 1093, endPoint y: 351, distance: 106.7
click at [1093, 351] on tr "20531203 Débito referente à liquidação da UR 16048440 via CIP Vindi Pagamentos …" at bounding box center [738, 348] width 867 height 55
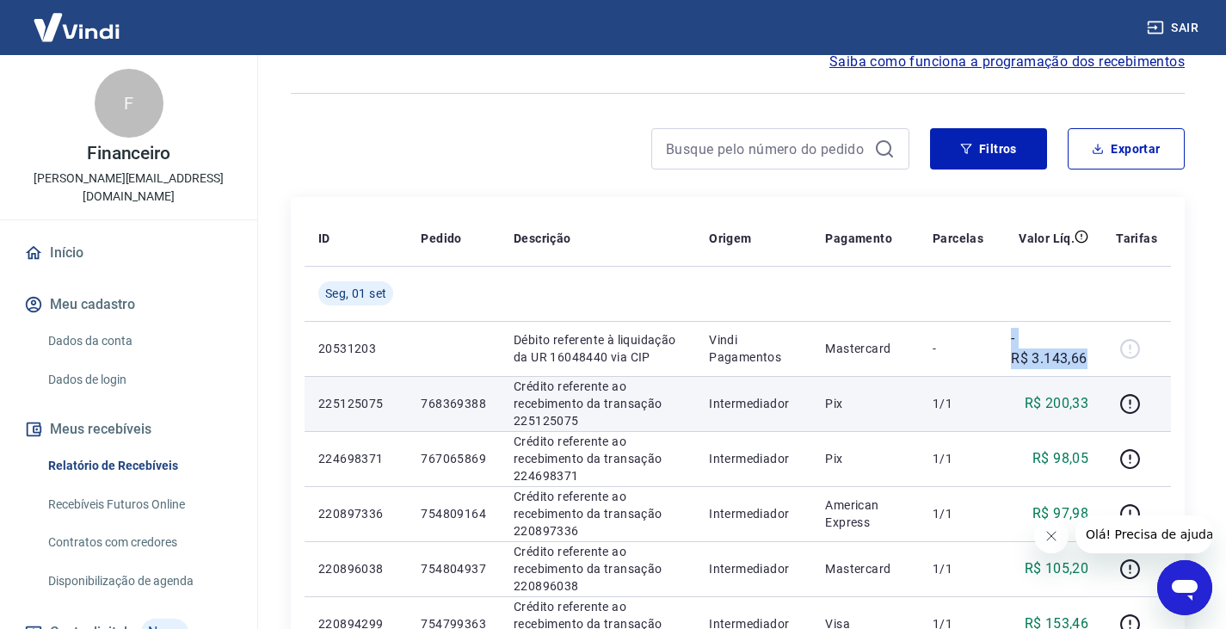
drag, startPoint x: 994, startPoint y: 399, endPoint x: 987, endPoint y: 419, distance: 21.8
click at [994, 399] on td "1/1" at bounding box center [958, 403] width 78 height 55
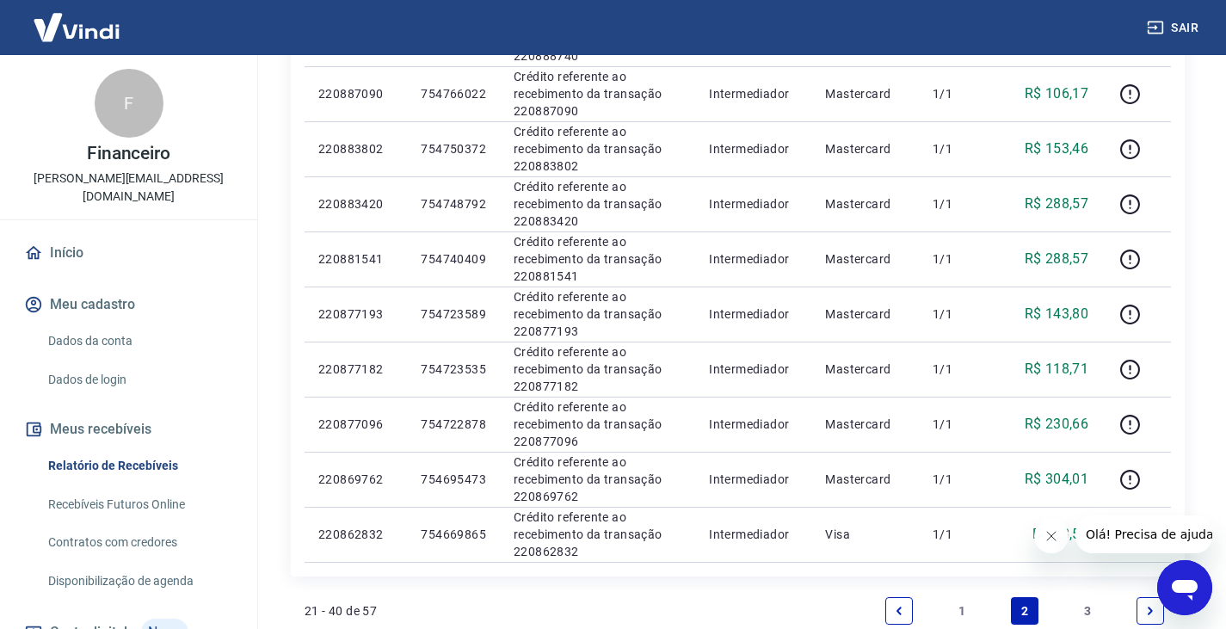
scroll to position [1163, 0]
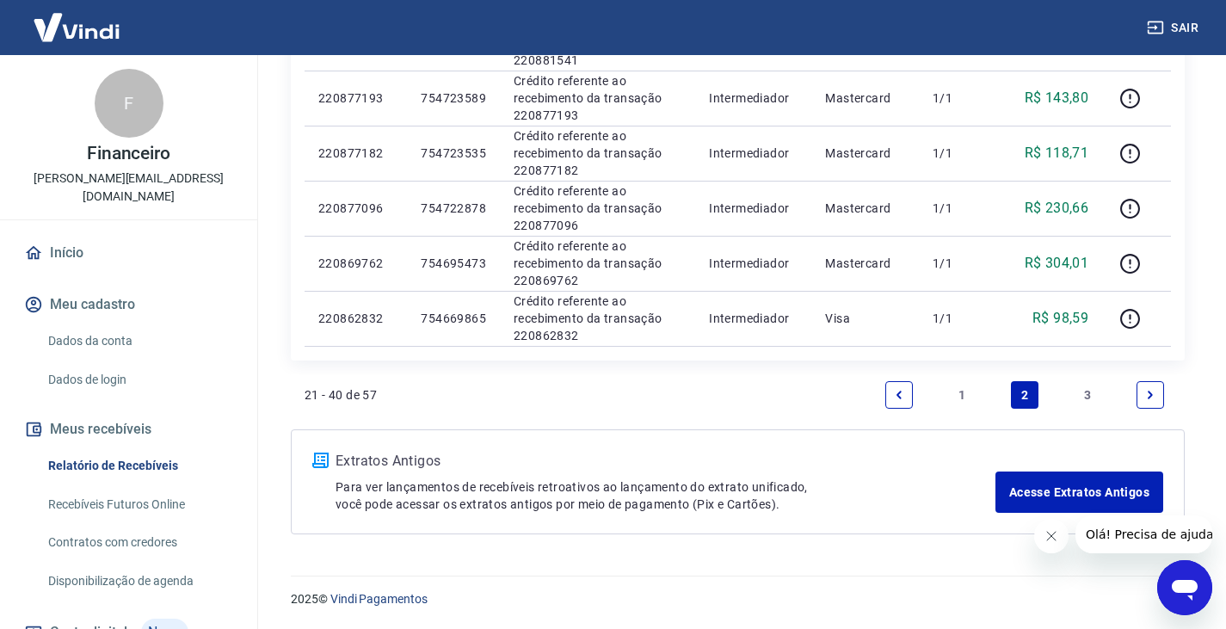
click at [959, 390] on link "1" at bounding box center [962, 395] width 28 height 28
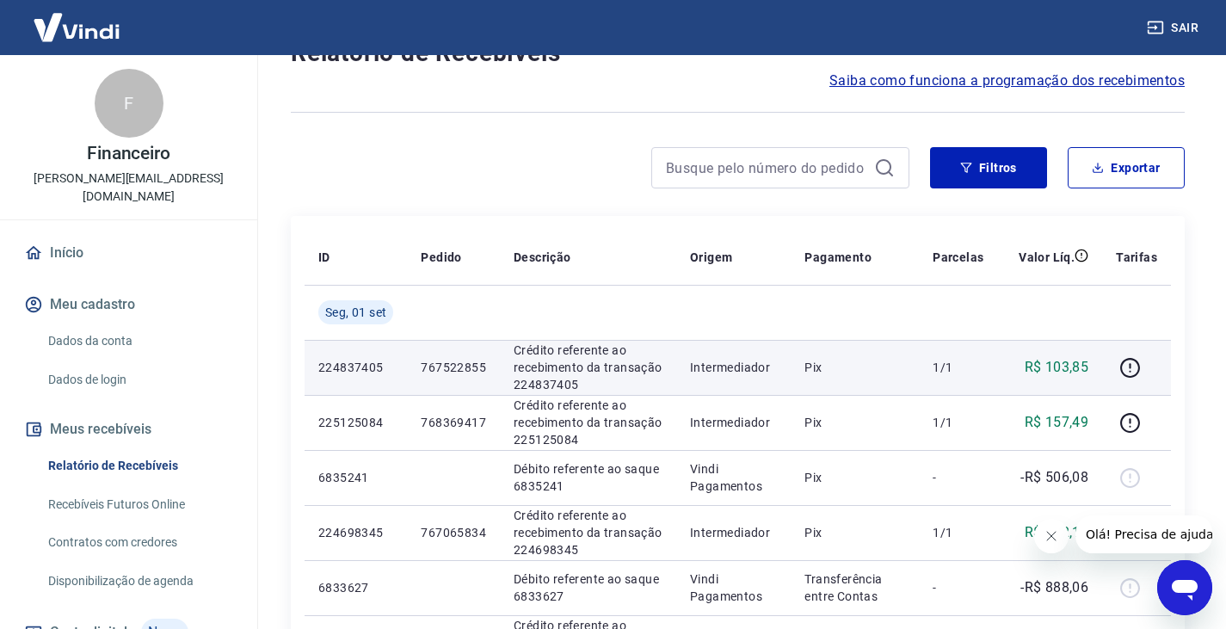
scroll to position [86, 0]
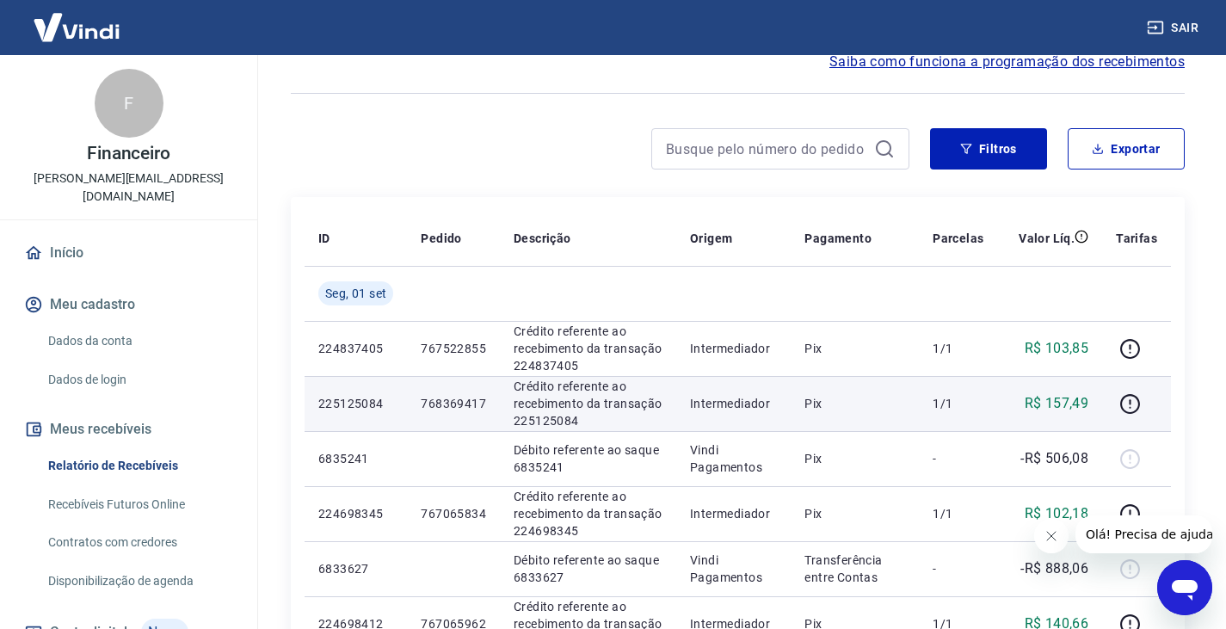
click at [1036, 402] on p "R$ 157,49" at bounding box center [1057, 403] width 65 height 21
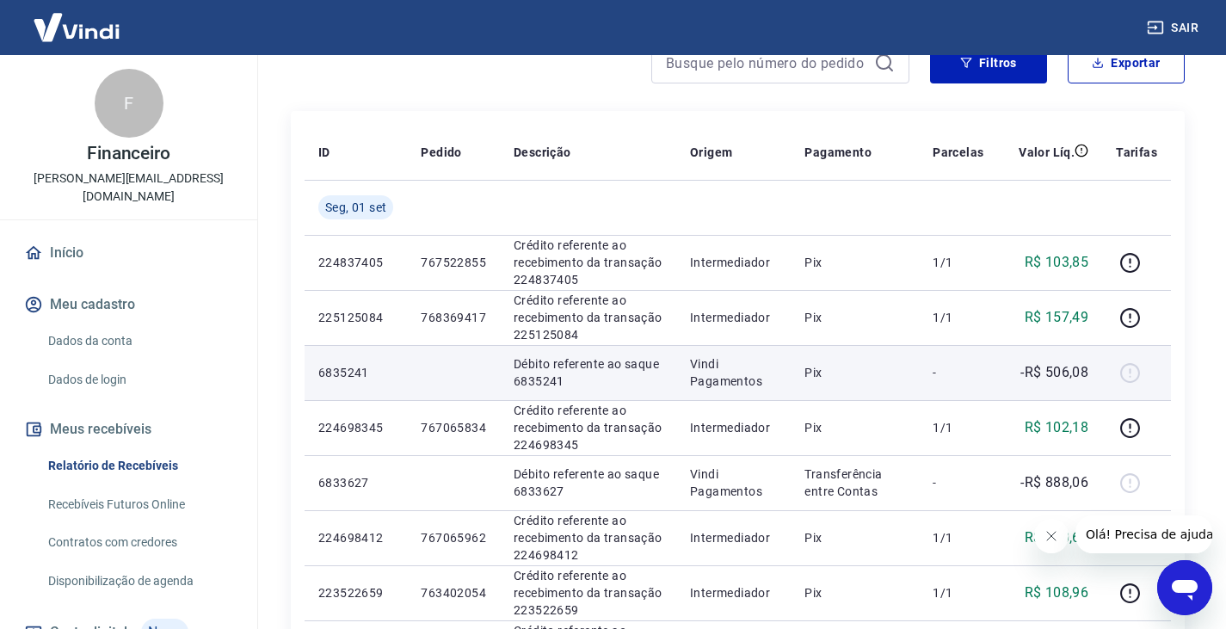
click at [1131, 381] on div at bounding box center [1136, 373] width 41 height 28
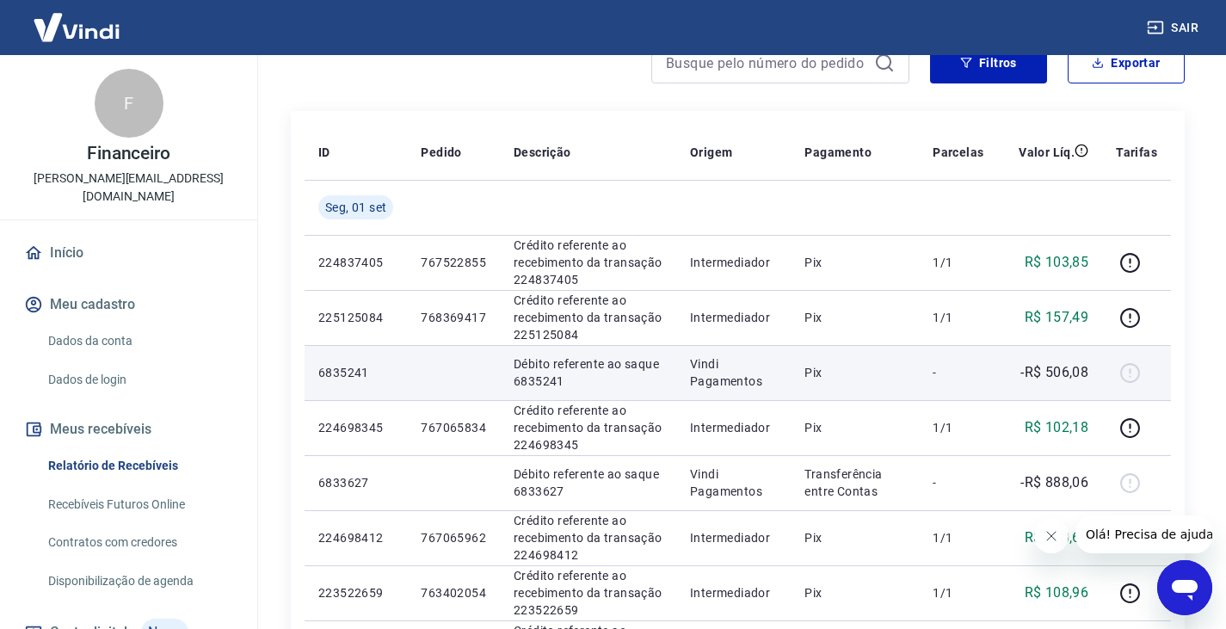
drag, startPoint x: 608, startPoint y: 374, endPoint x: 538, endPoint y: 388, distance: 71.1
click at [607, 374] on p "Débito referente ao saque 6835241" at bounding box center [588, 372] width 149 height 34
drag, startPoint x: 507, startPoint y: 377, endPoint x: 588, endPoint y: 380, distance: 80.9
click at [586, 380] on td "Débito referente ao saque 6835241" at bounding box center [588, 372] width 176 height 55
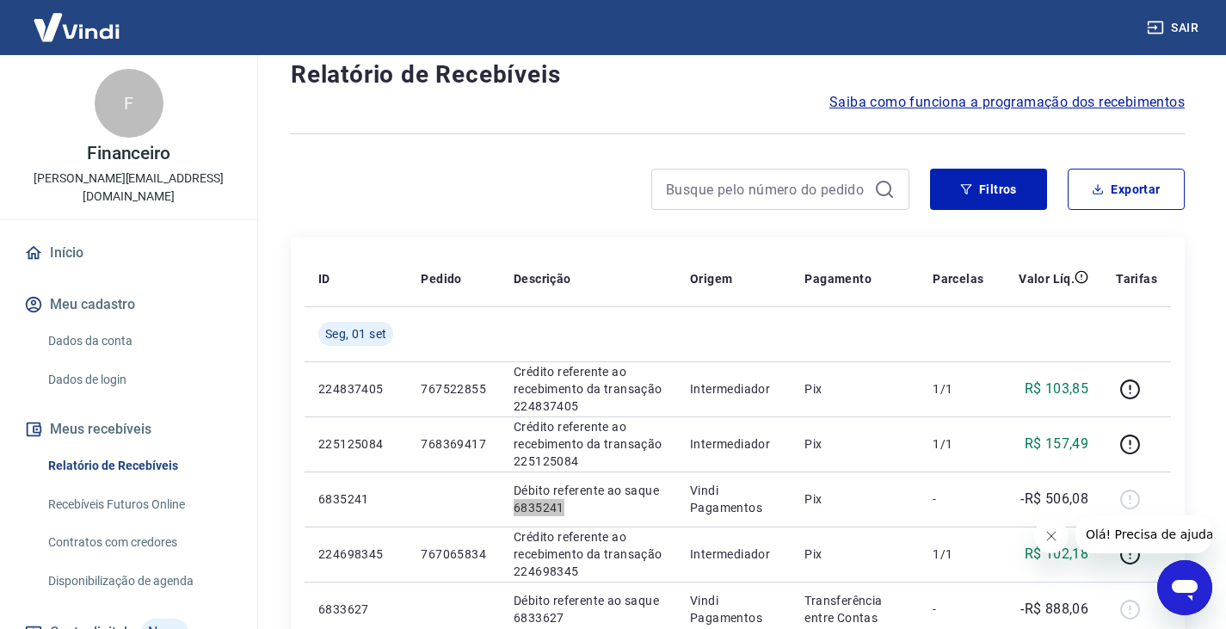
scroll to position [86, 0]
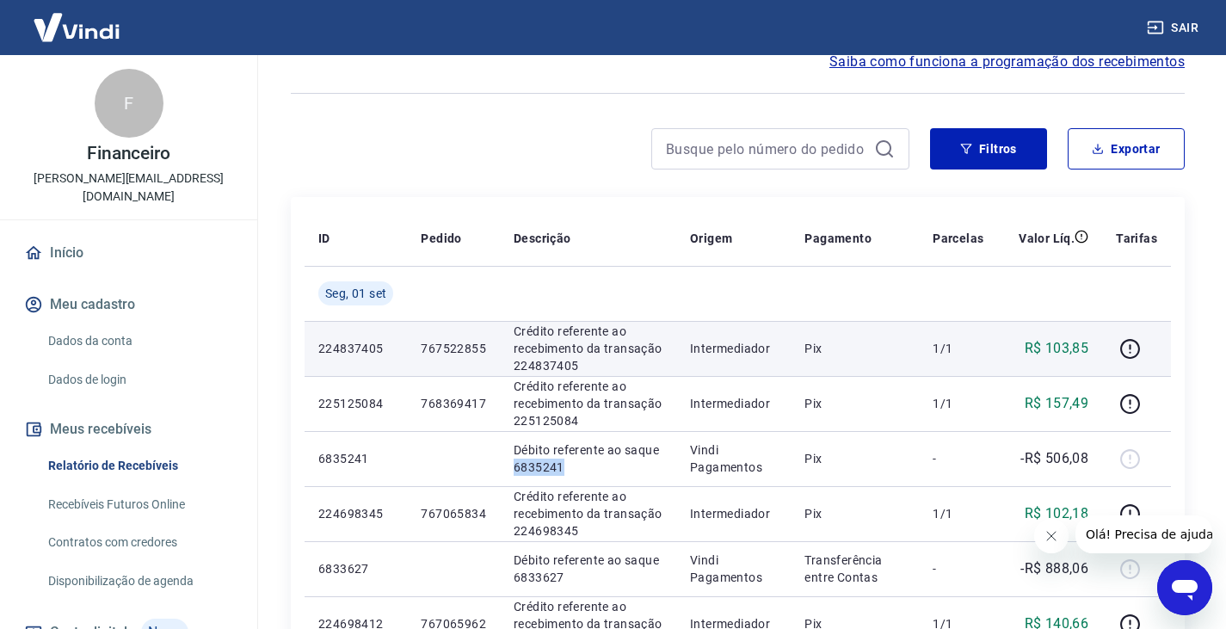
drag, startPoint x: 548, startPoint y: 367, endPoint x: 473, endPoint y: 368, distance: 75.8
click at [548, 367] on p "Crédito referente ao recebimento da transação 224837405" at bounding box center [588, 349] width 149 height 52
drag, startPoint x: 323, startPoint y: 351, endPoint x: 513, endPoint y: 349, distance: 190.2
click at [508, 347] on tr "224837405 767522855 Crédito referente ao recebimento da transação 224837405 Int…" at bounding box center [738, 348] width 867 height 55
click at [516, 361] on p "Crédito referente ao recebimento da transação 224837405" at bounding box center [588, 349] width 149 height 52
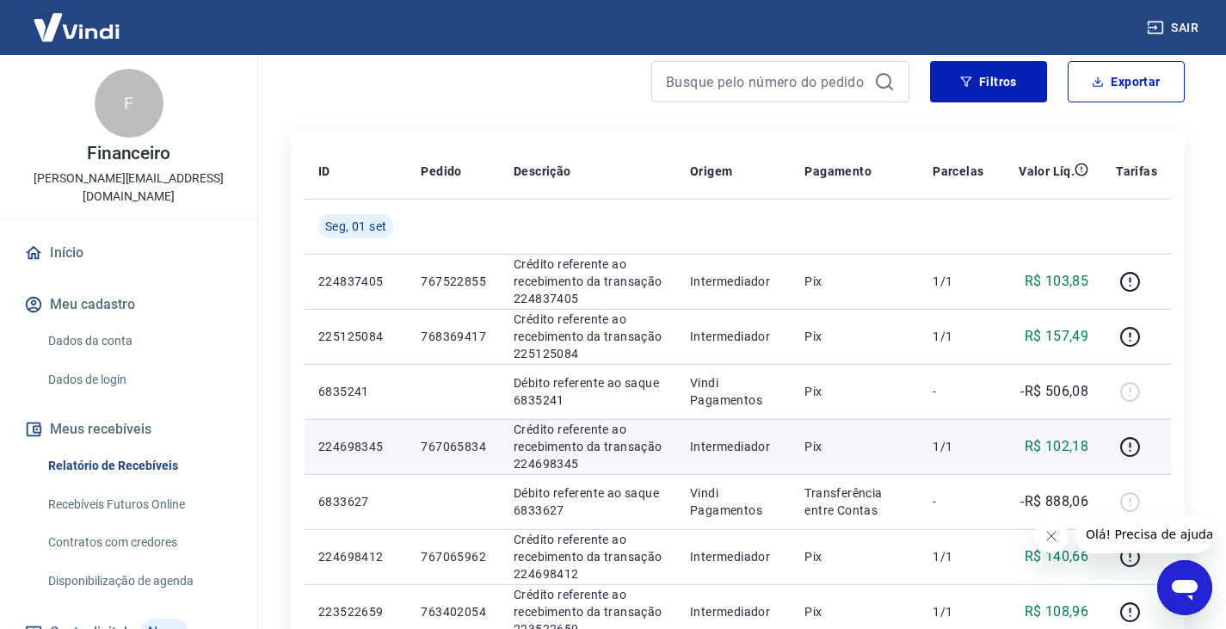
scroll to position [172, 0]
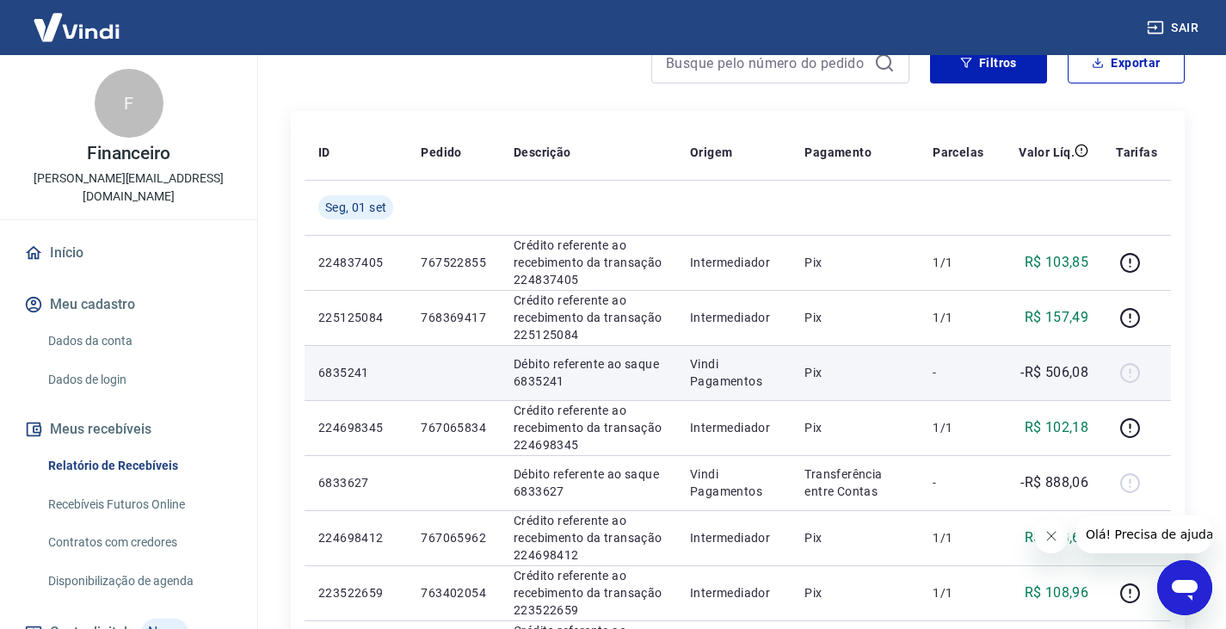
click at [449, 367] on td at bounding box center [453, 372] width 93 height 55
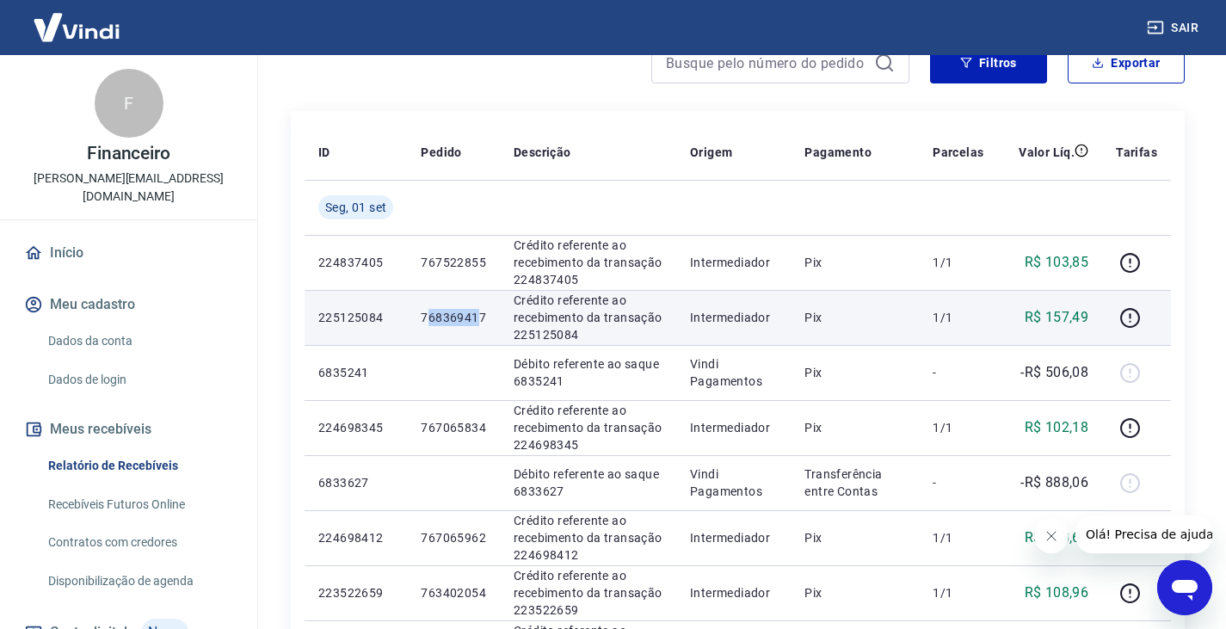
drag, startPoint x: 429, startPoint y: 307, endPoint x: 513, endPoint y: 334, distance: 87.6
click at [491, 316] on td "768369417" at bounding box center [453, 317] width 93 height 55
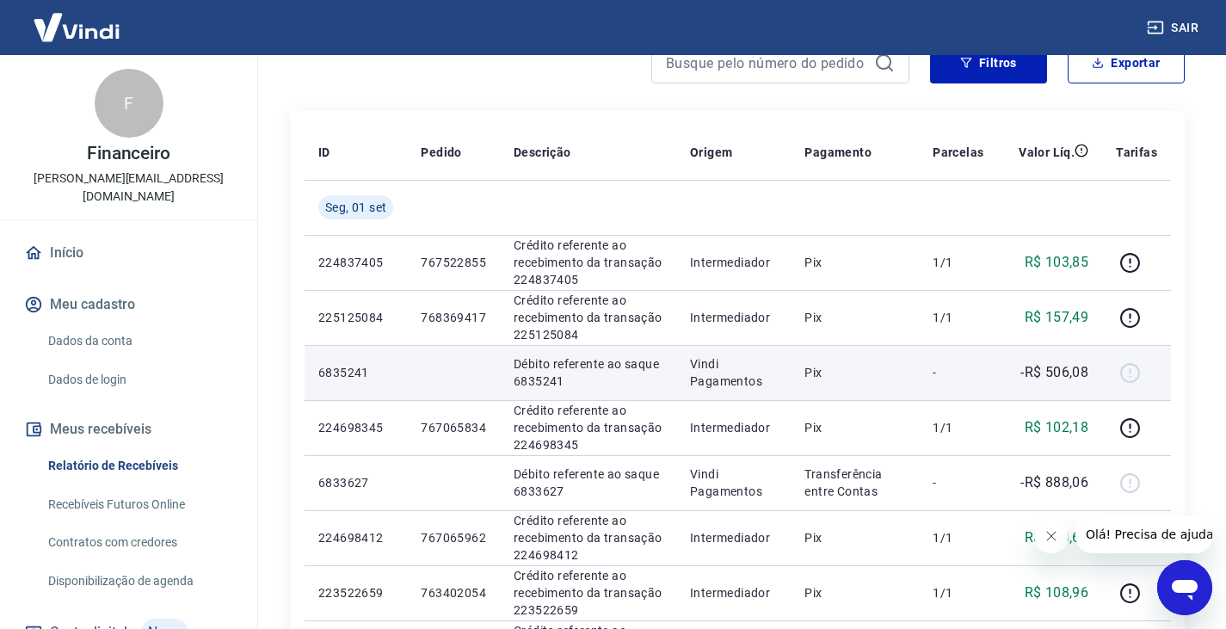
click at [544, 361] on p "Débito referente ao saque 6835241" at bounding box center [588, 372] width 149 height 34
drag, startPoint x: 522, startPoint y: 364, endPoint x: 634, endPoint y: 380, distance: 113.0
click at [635, 379] on p "Débito referente ao saque 6835241" at bounding box center [588, 372] width 149 height 34
drag, startPoint x: 405, startPoint y: 380, endPoint x: 385, endPoint y: 380, distance: 19.8
click at [405, 380] on td "6835241" at bounding box center [356, 372] width 102 height 55
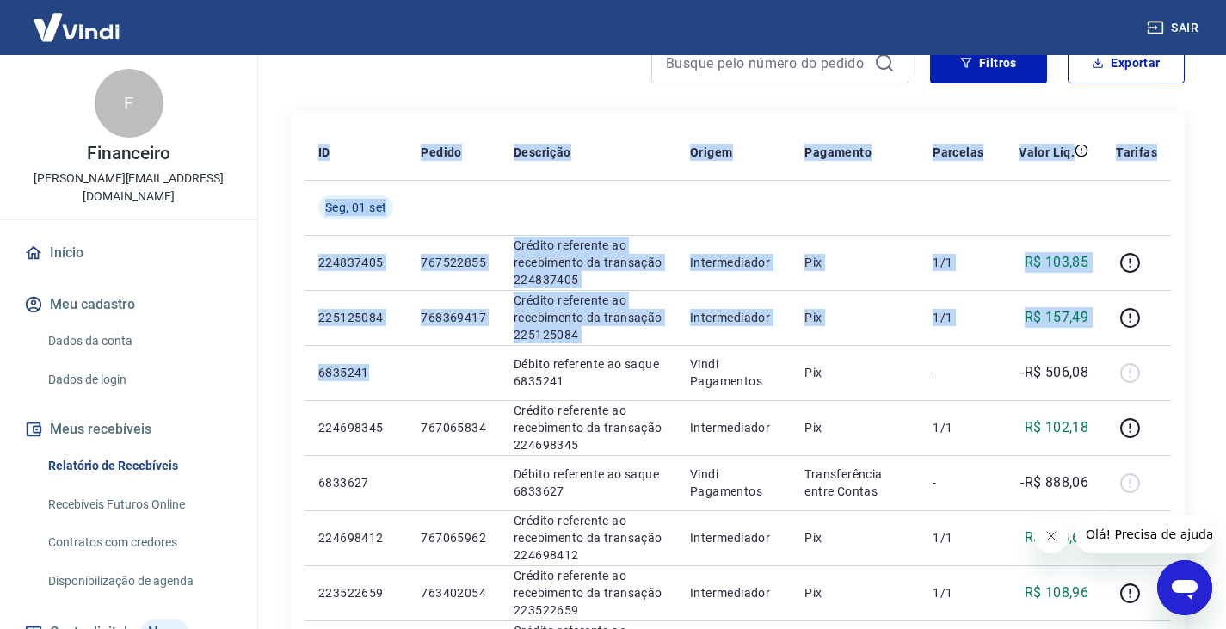
drag, startPoint x: 374, startPoint y: 374, endPoint x: 298, endPoint y: 375, distance: 75.7
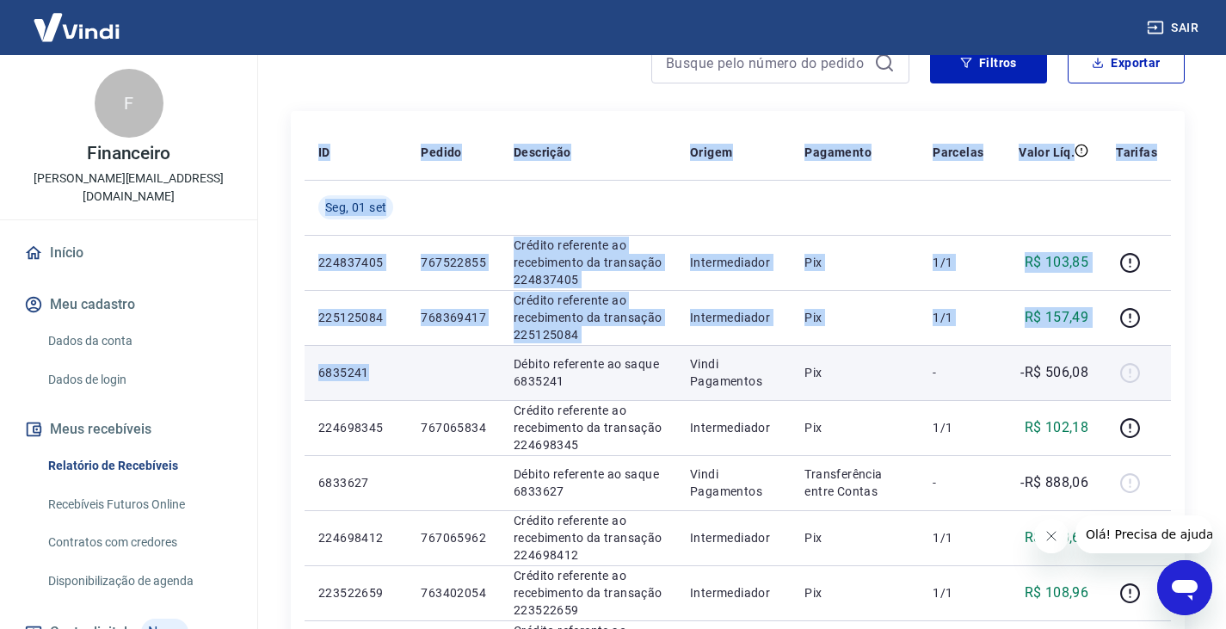
click at [393, 371] on p "6835241" at bounding box center [355, 372] width 75 height 17
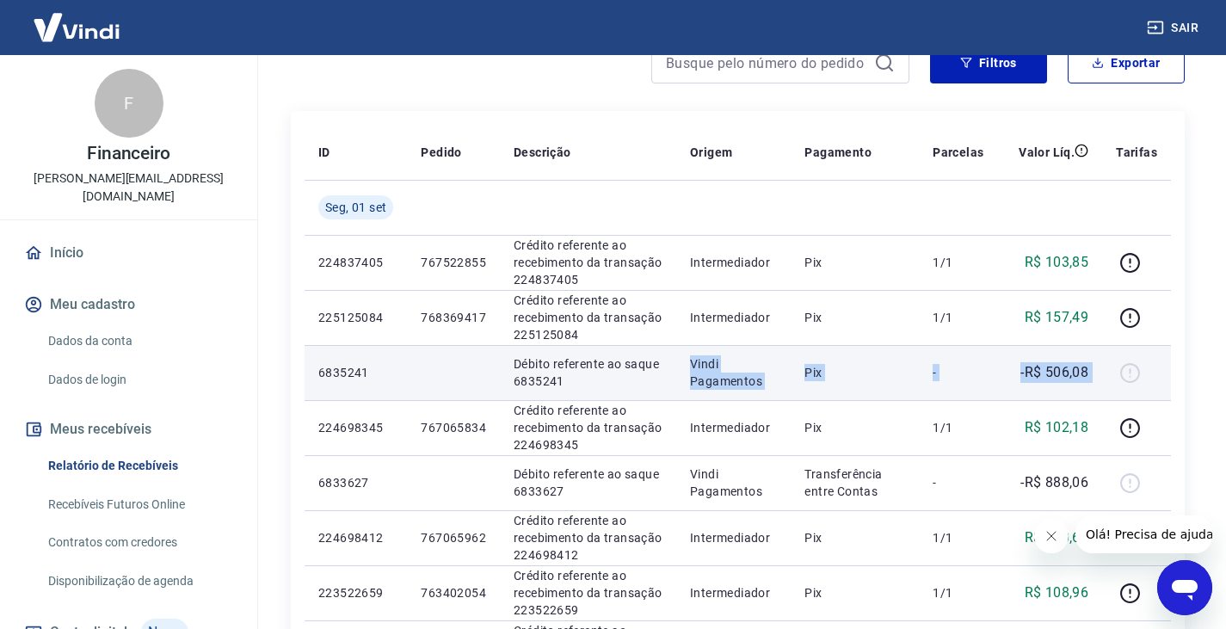
drag, startPoint x: 566, startPoint y: 374, endPoint x: 1118, endPoint y: 367, distance: 551.8
click at [1118, 367] on tr "6835241 Débito referente ao saque 6835241 Vindi Pagamentos Pix - -R$ 506,08" at bounding box center [738, 372] width 867 height 55
click at [1126, 372] on div at bounding box center [1136, 373] width 41 height 28
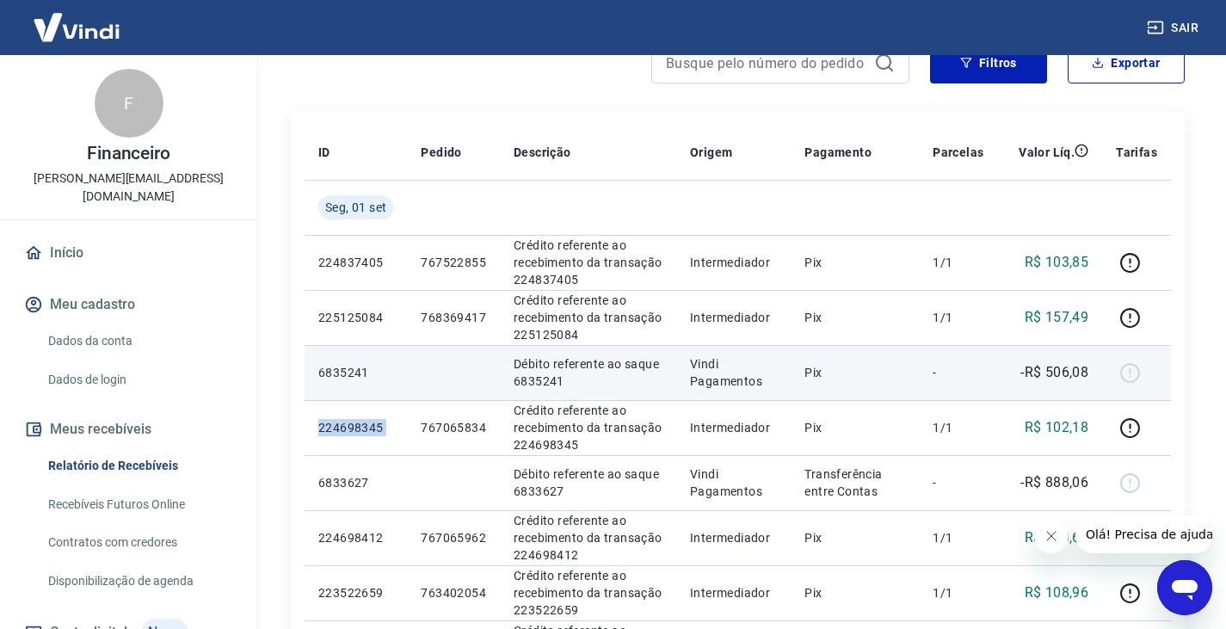
click at [1126, 372] on div at bounding box center [1136, 373] width 41 height 28
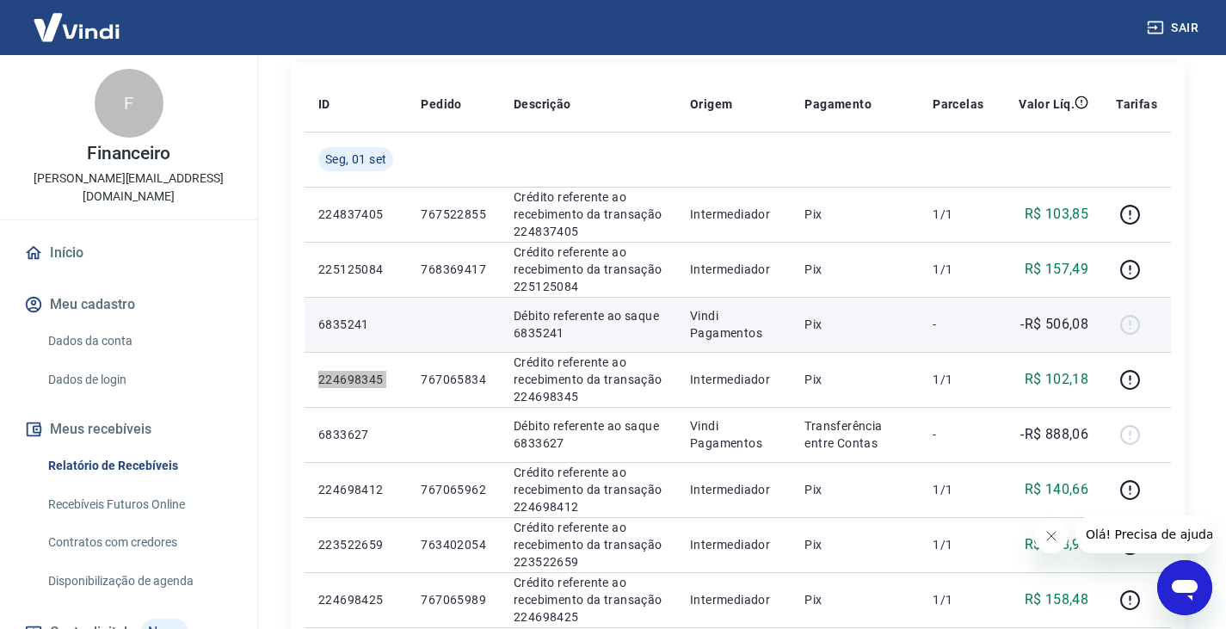
scroll to position [258, 0]
